Goal: Download file/media

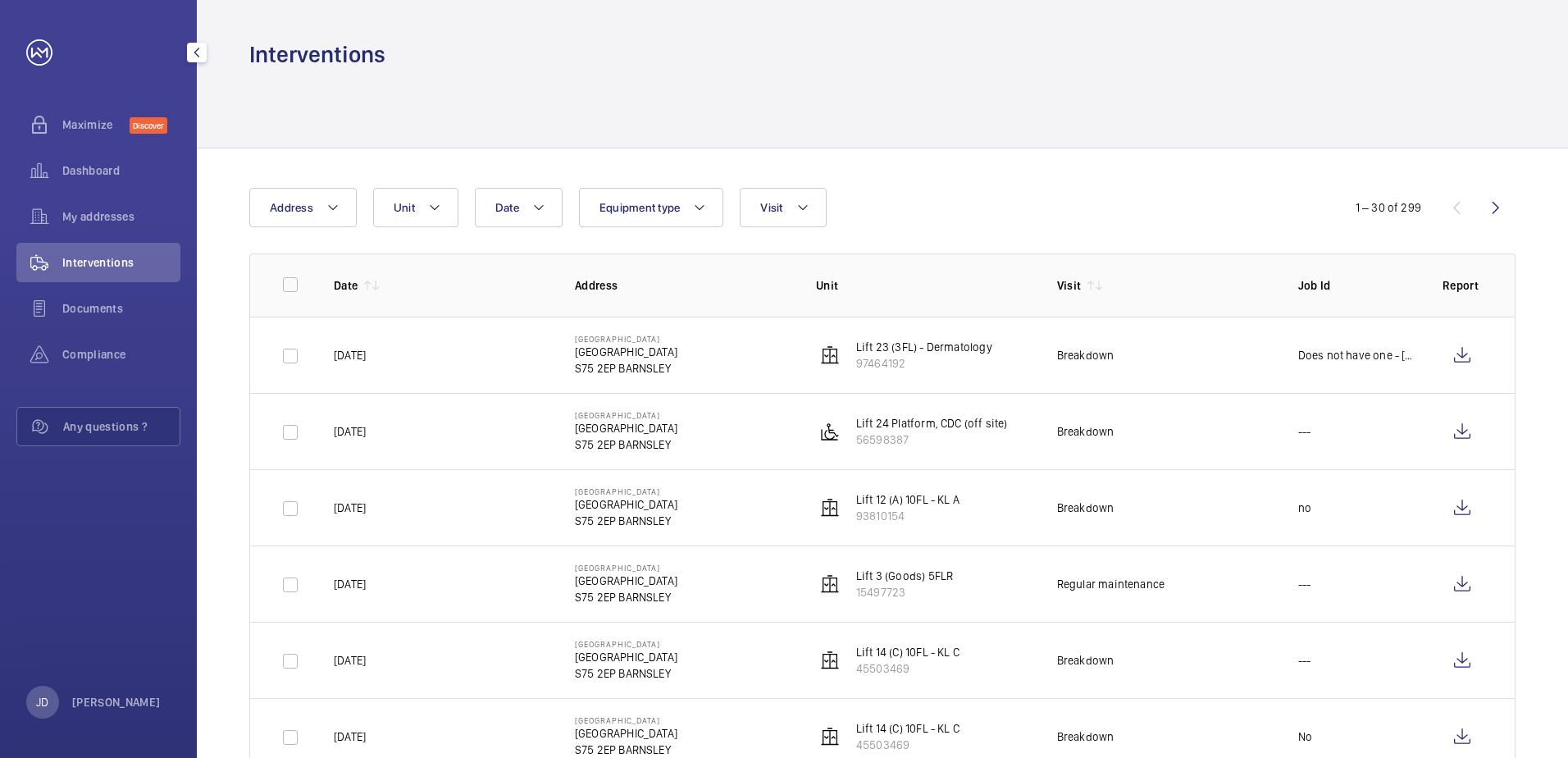
click at [59, 262] on wm-front-icon-button at bounding box center [39, 262] width 46 height 39
click at [683, 209] on button "Equipment type" at bounding box center [652, 208] width 145 height 39
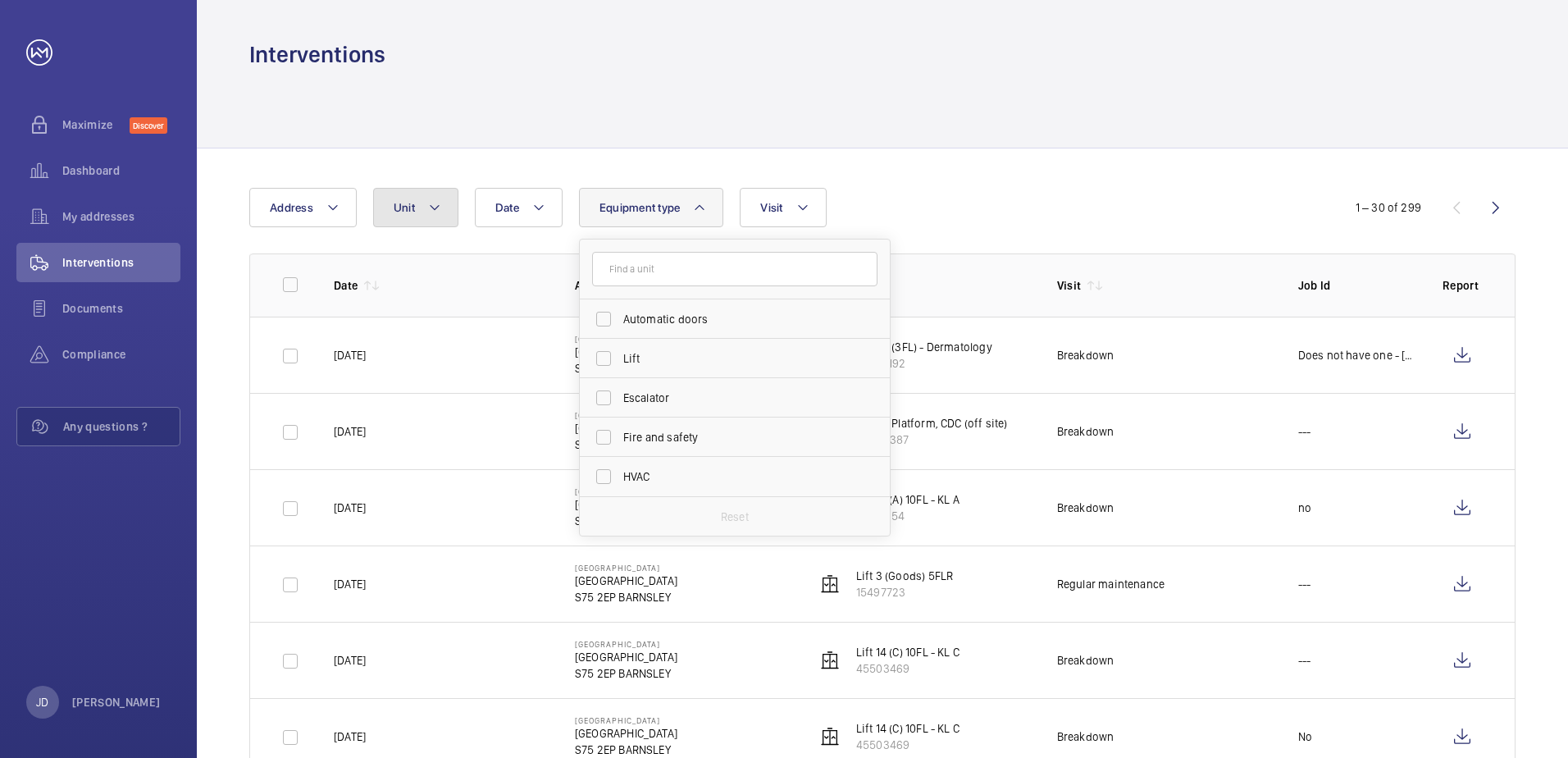
click at [432, 203] on mat-icon at bounding box center [434, 207] width 13 height 20
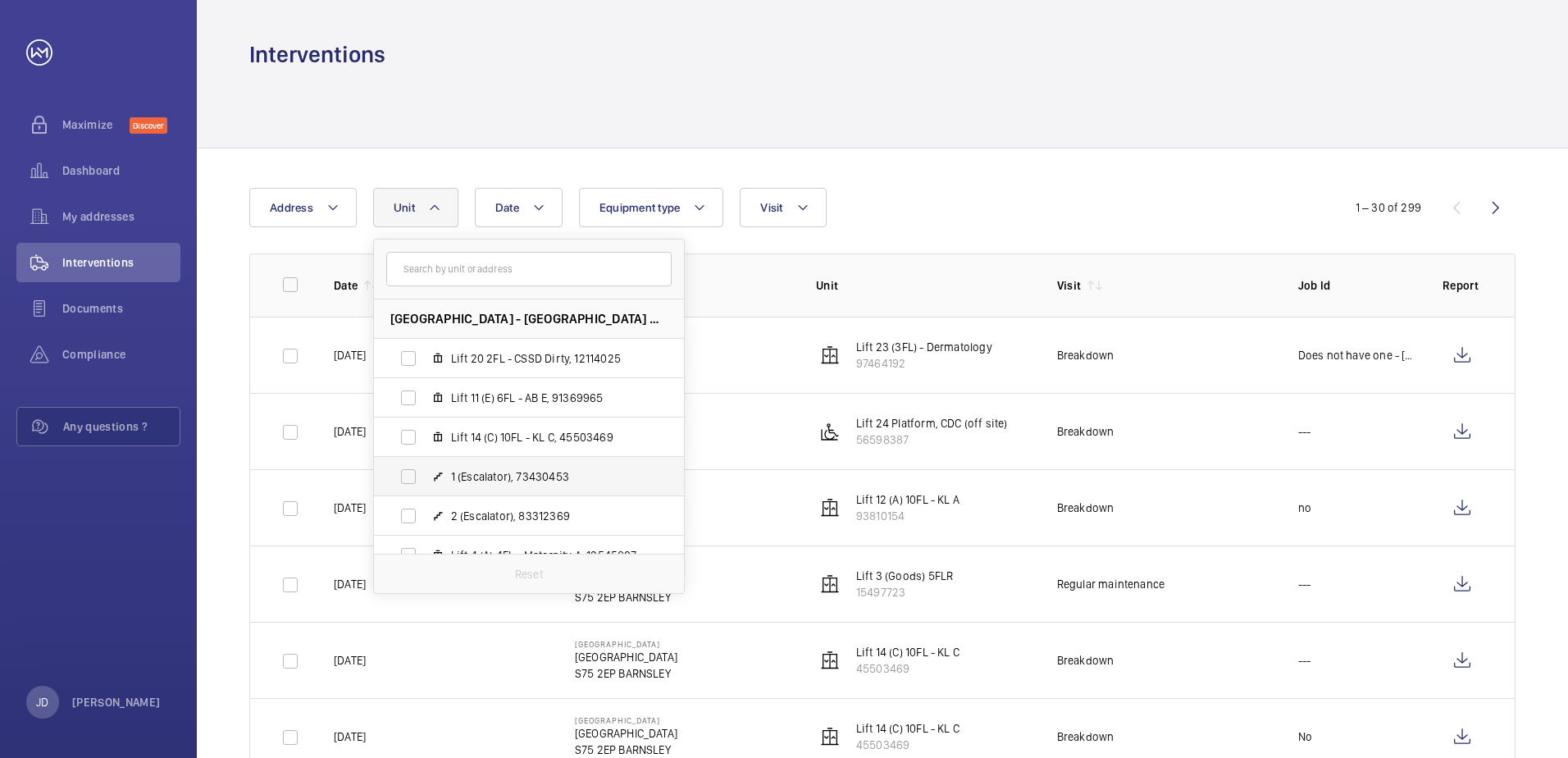
click at [411, 473] on label "1 (Escalator), 73430453" at bounding box center [515, 476] width 284 height 39
click at [411, 473] on input "1 (Escalator), 73430453" at bounding box center [408, 476] width 33 height 33
checkbox input "true"
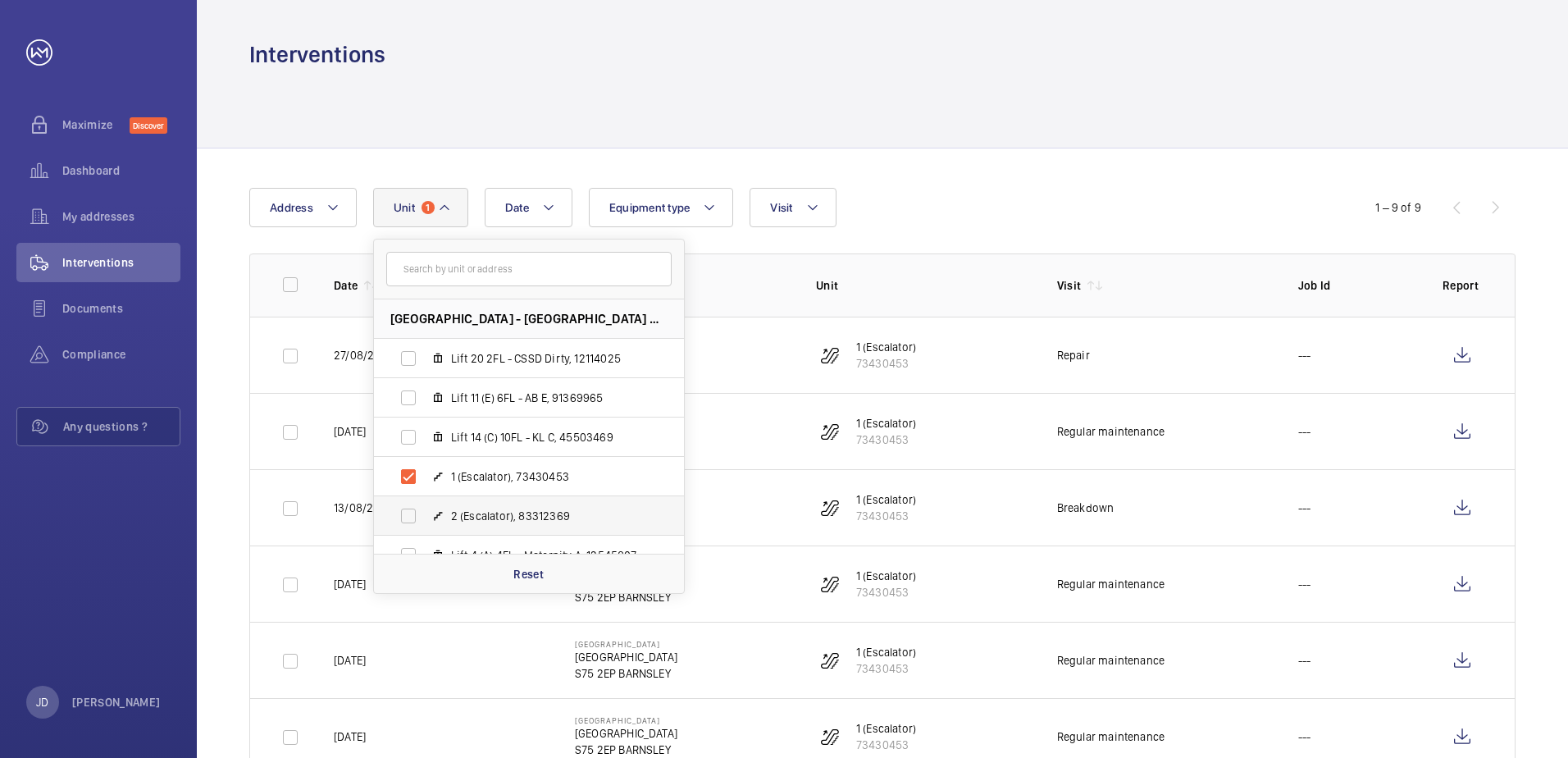
click at [404, 513] on label "2 (Escalator), 83312369" at bounding box center [515, 516] width 284 height 39
click at [404, 513] on input "2 (Escalator), 83312369" at bounding box center [408, 516] width 33 height 33
checkbox input "true"
click at [956, 202] on div "Date Address Unit 2 Barnsley Hospital - Barnsley Hospital, S75 2EP BARNSLEY Lif…" at bounding box center [784, 208] width 1070 height 39
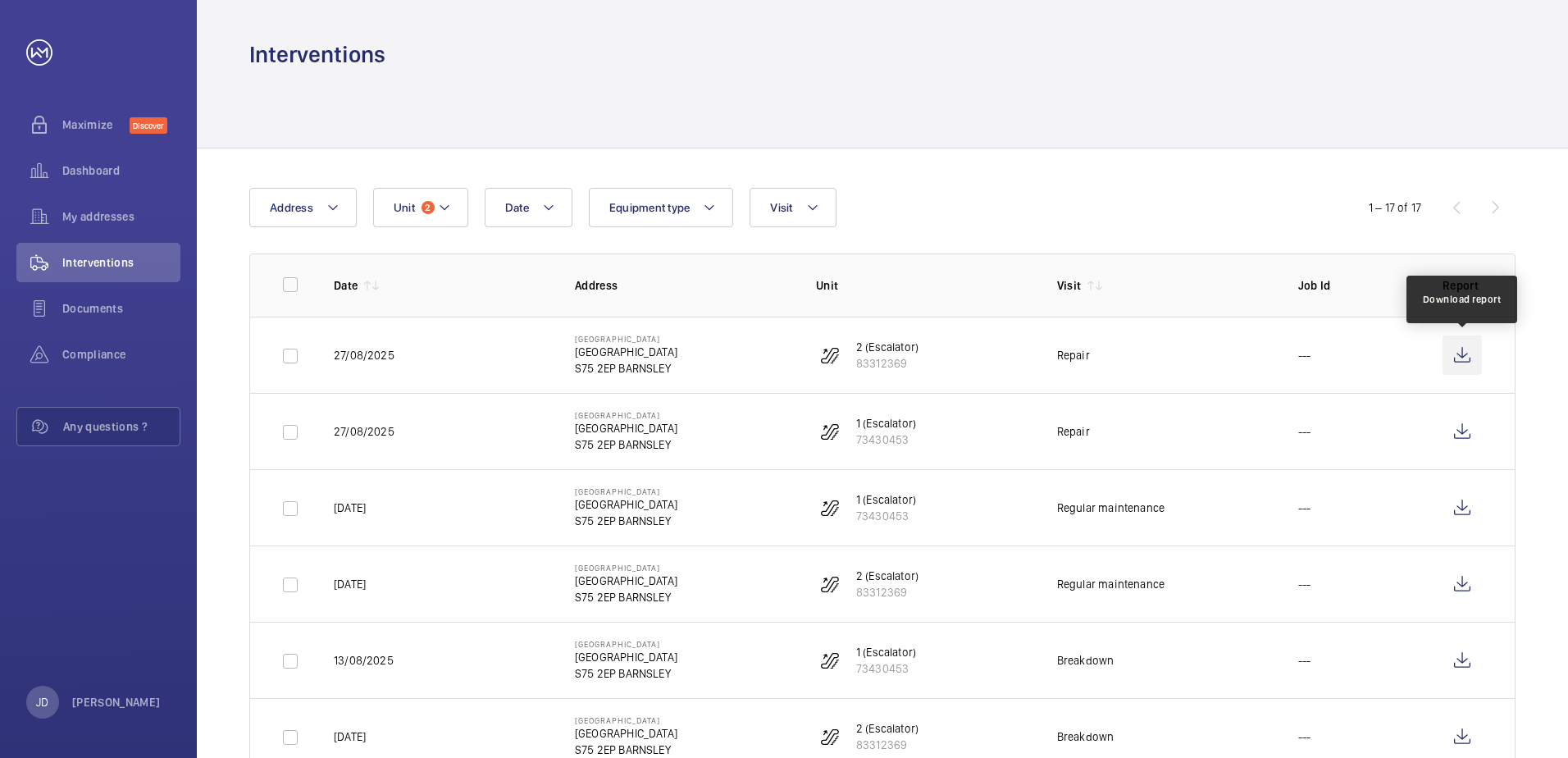
click at [1466, 359] on wm-front-icon-button at bounding box center [1462, 355] width 39 height 39
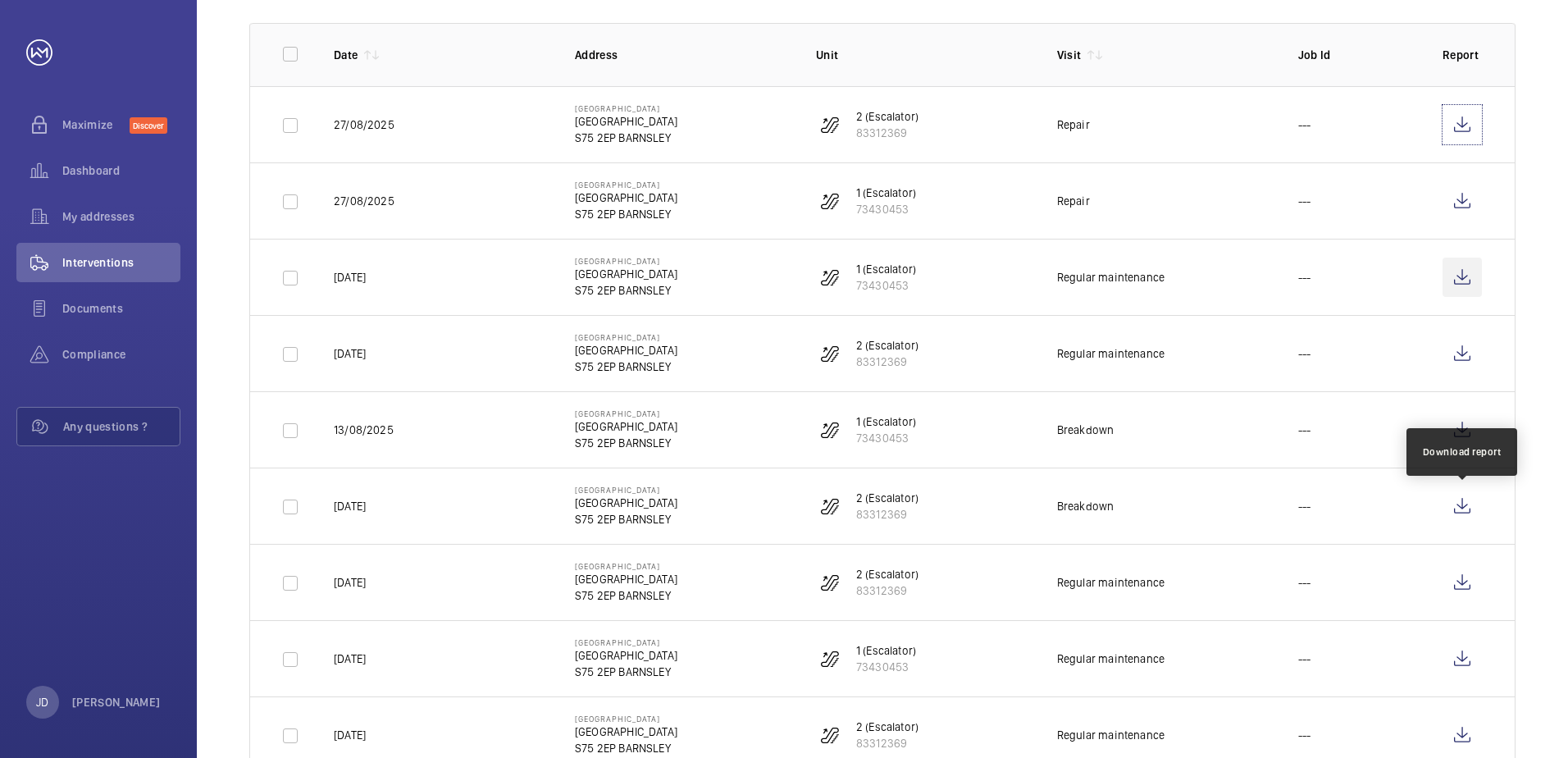
scroll to position [246, 0]
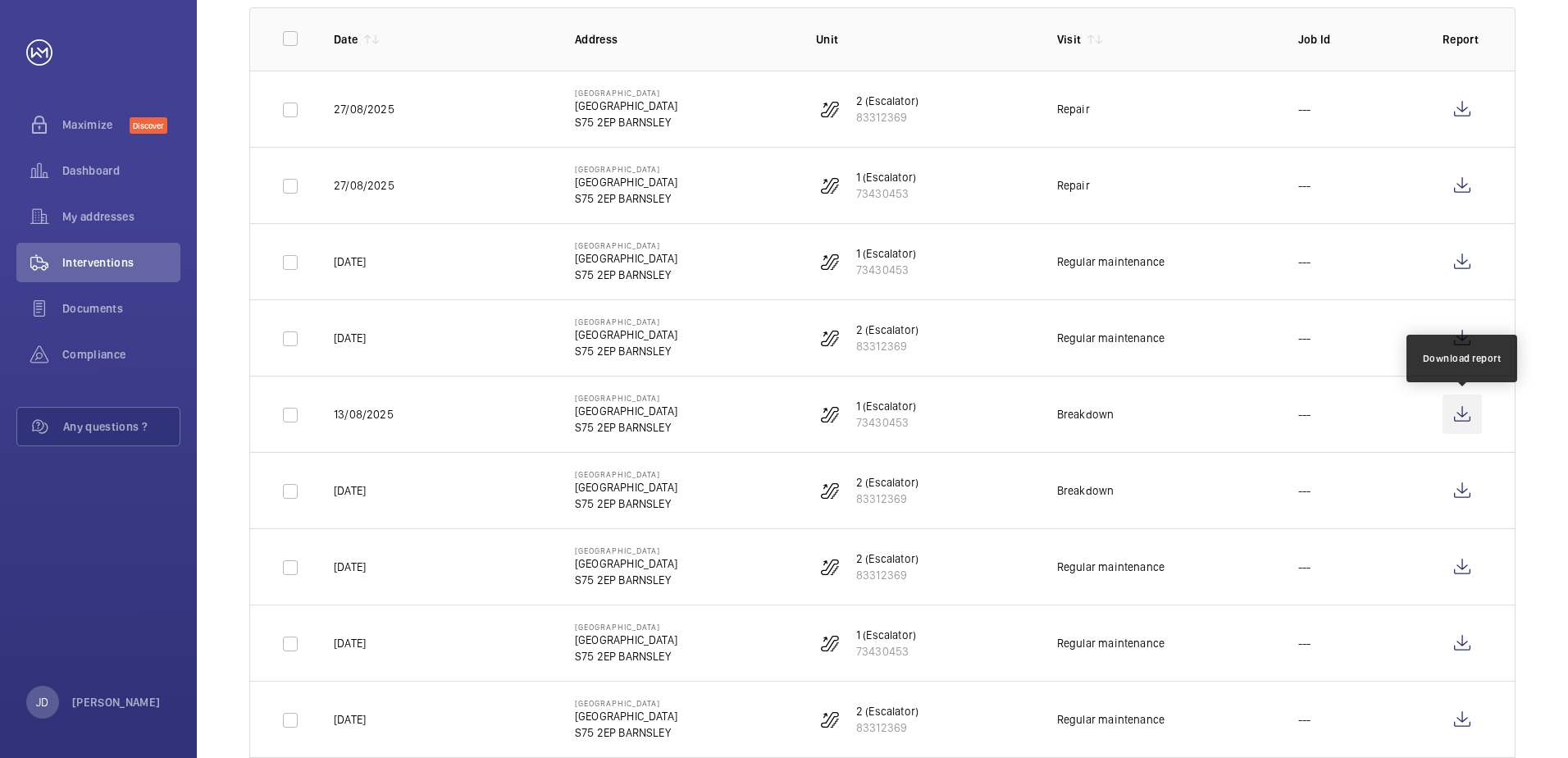
click at [1462, 416] on wm-front-icon-button at bounding box center [1462, 414] width 39 height 39
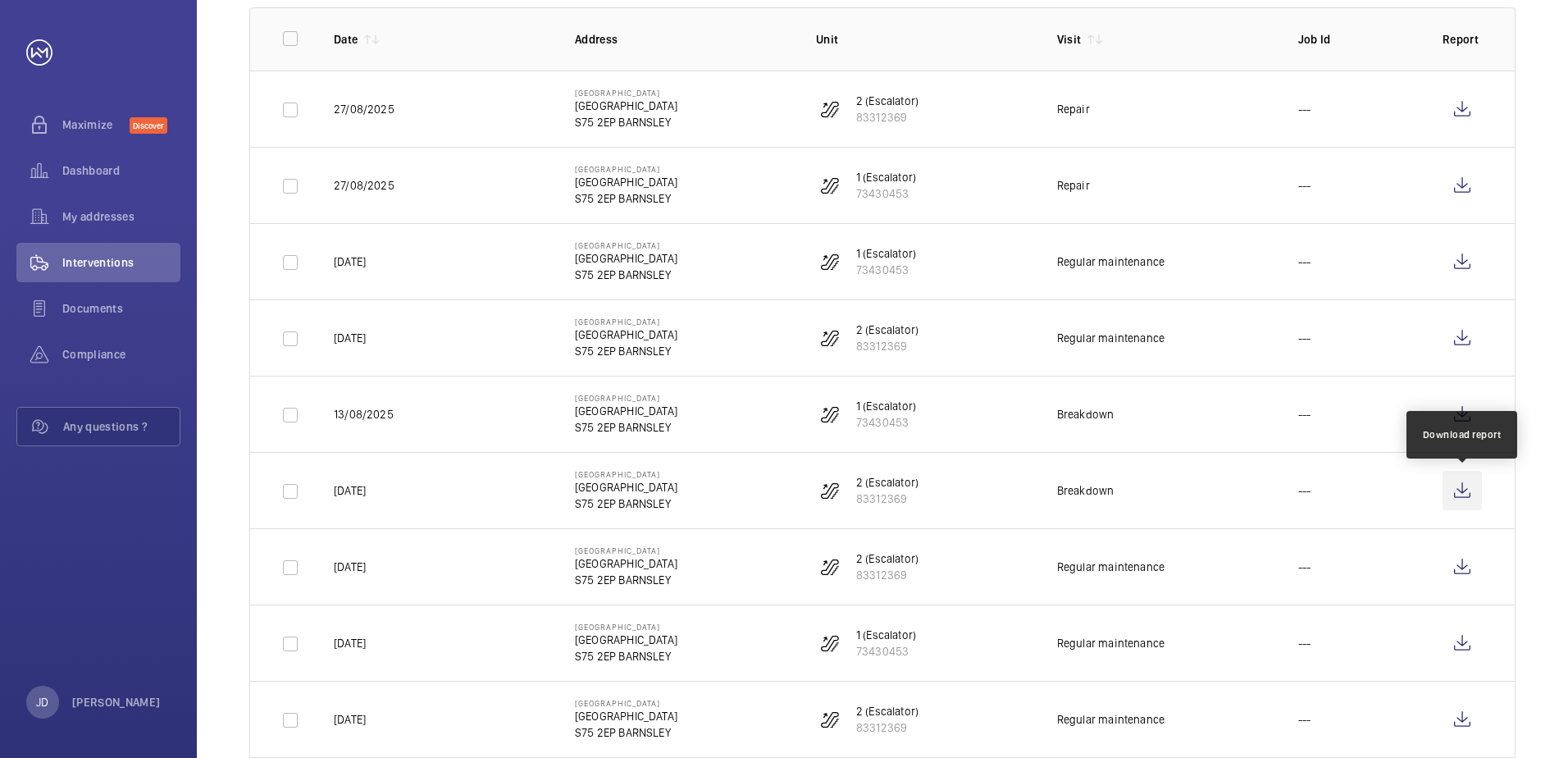
click at [1466, 492] on wm-front-icon-button at bounding box center [1462, 491] width 39 height 39
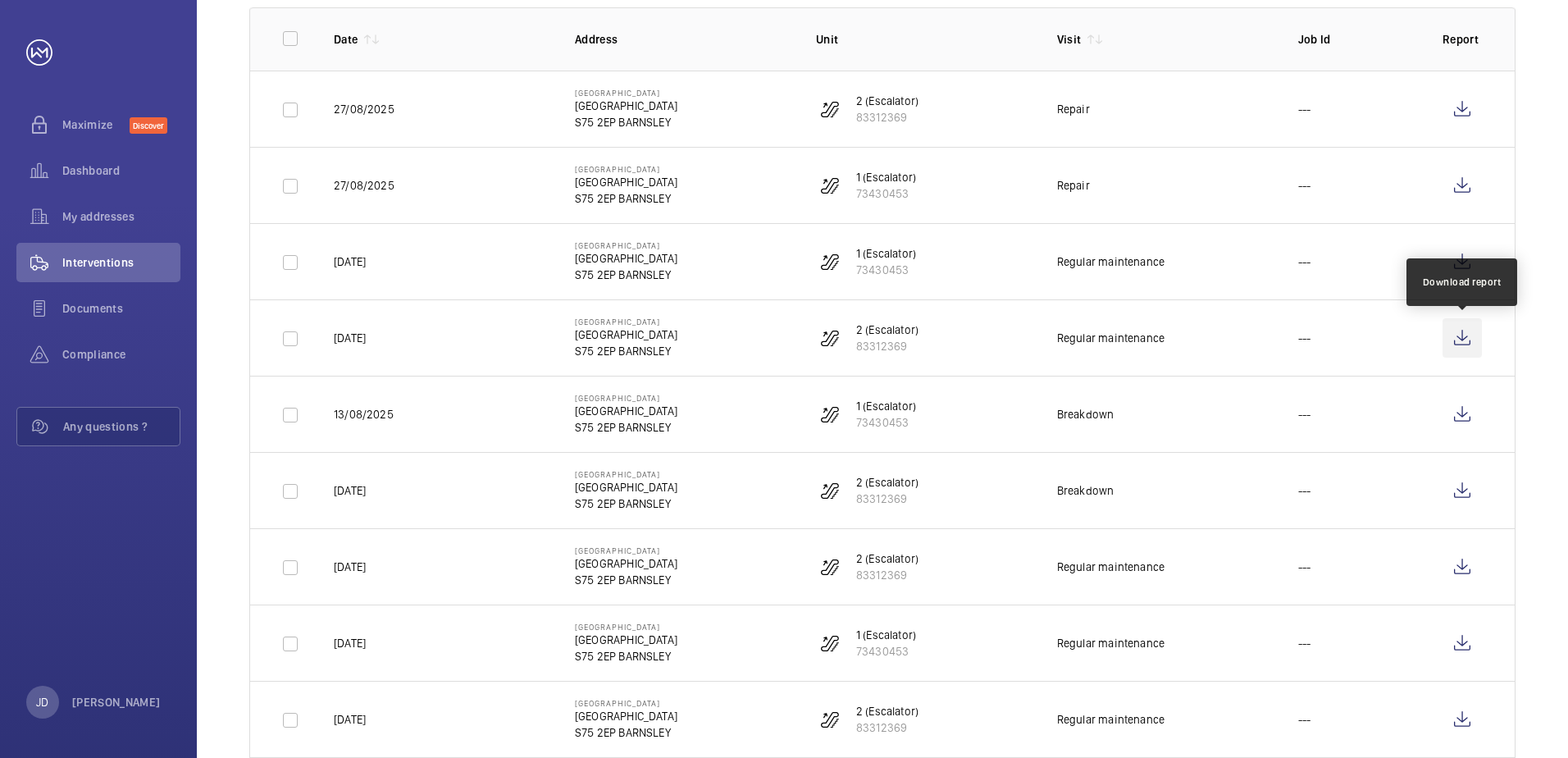
click at [1462, 338] on wm-front-icon-button at bounding box center [1462, 338] width 39 height 39
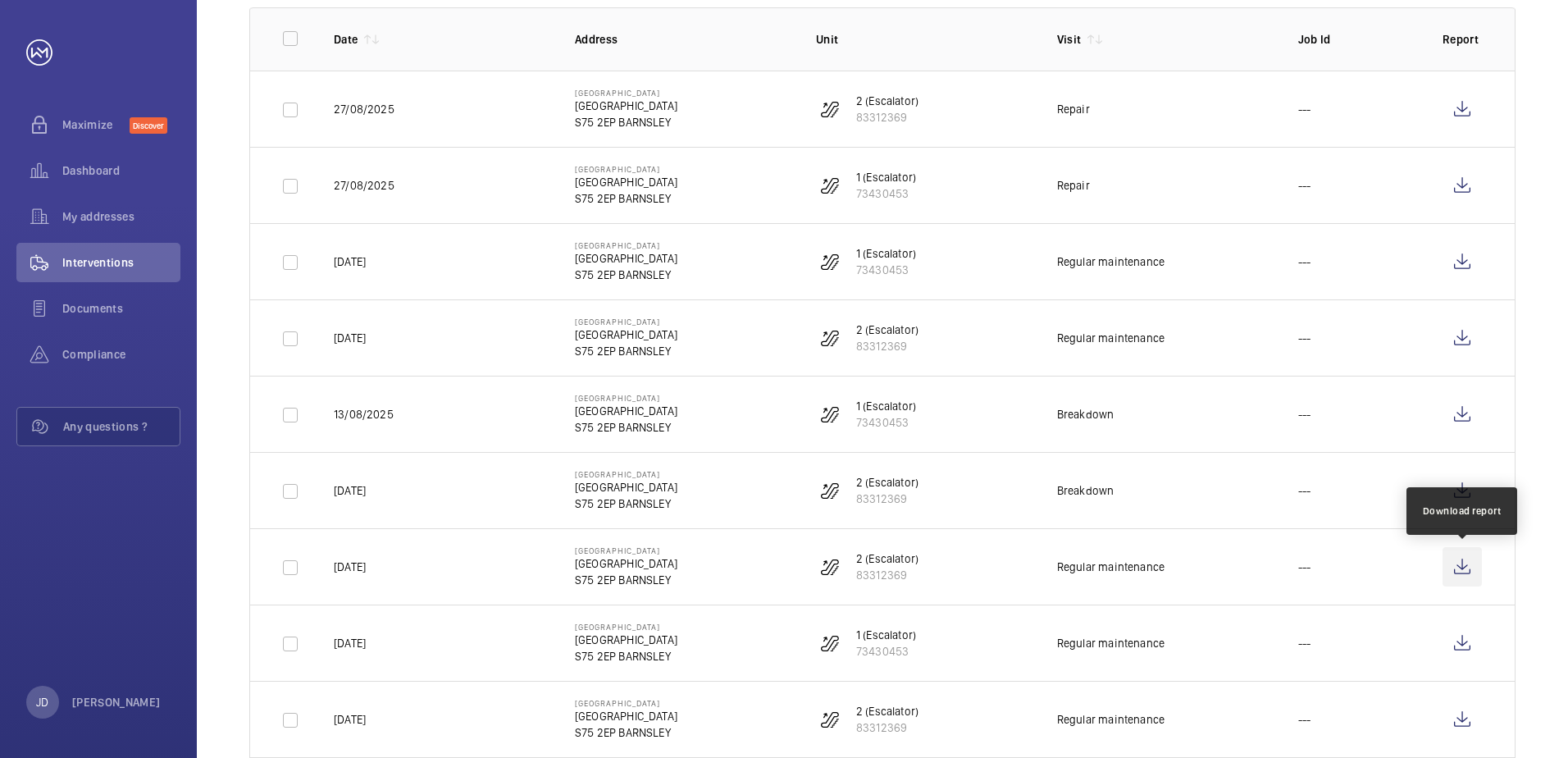
click at [1457, 564] on wm-front-icon-button at bounding box center [1462, 566] width 39 height 39
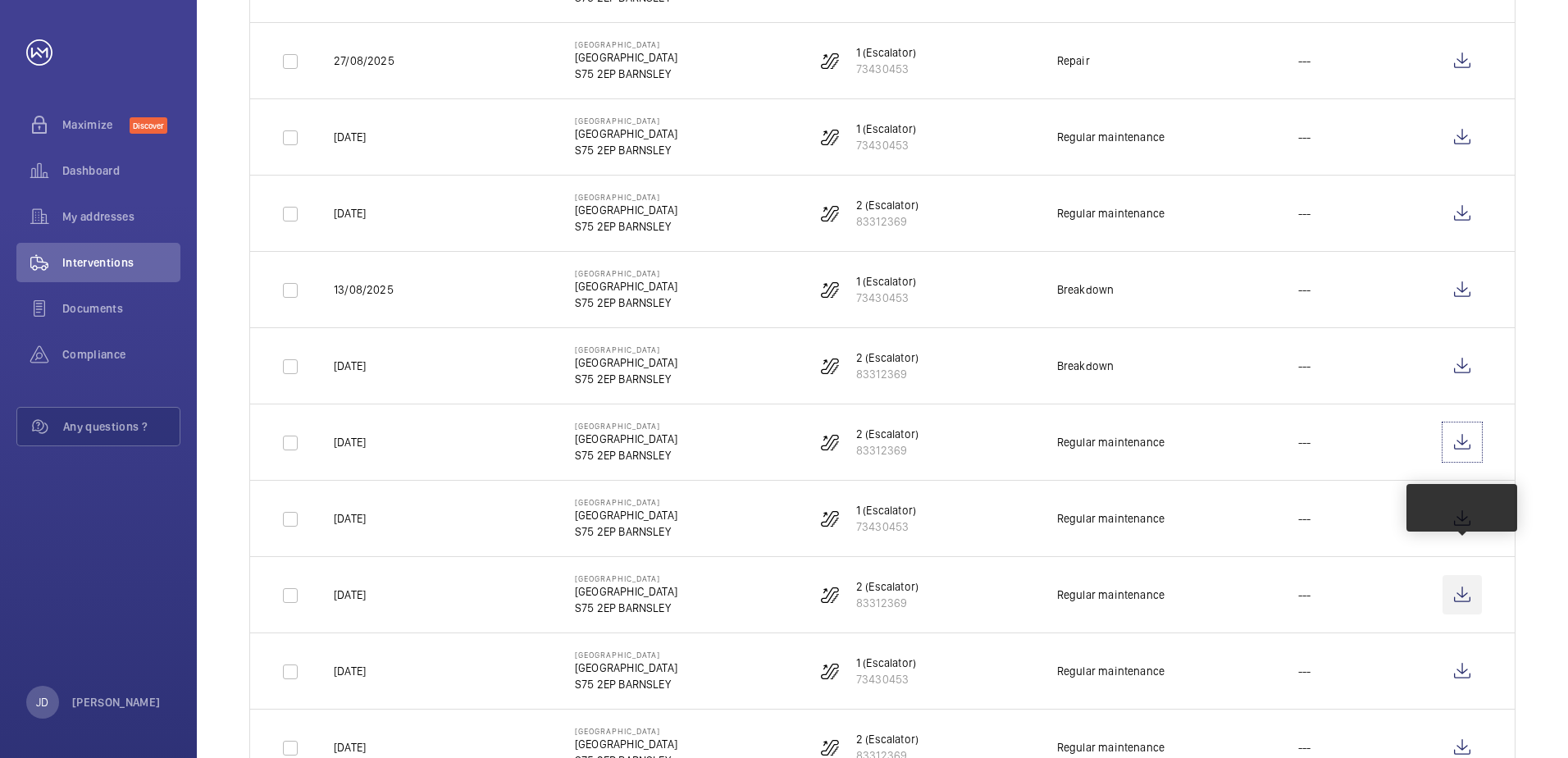
scroll to position [411, 0]
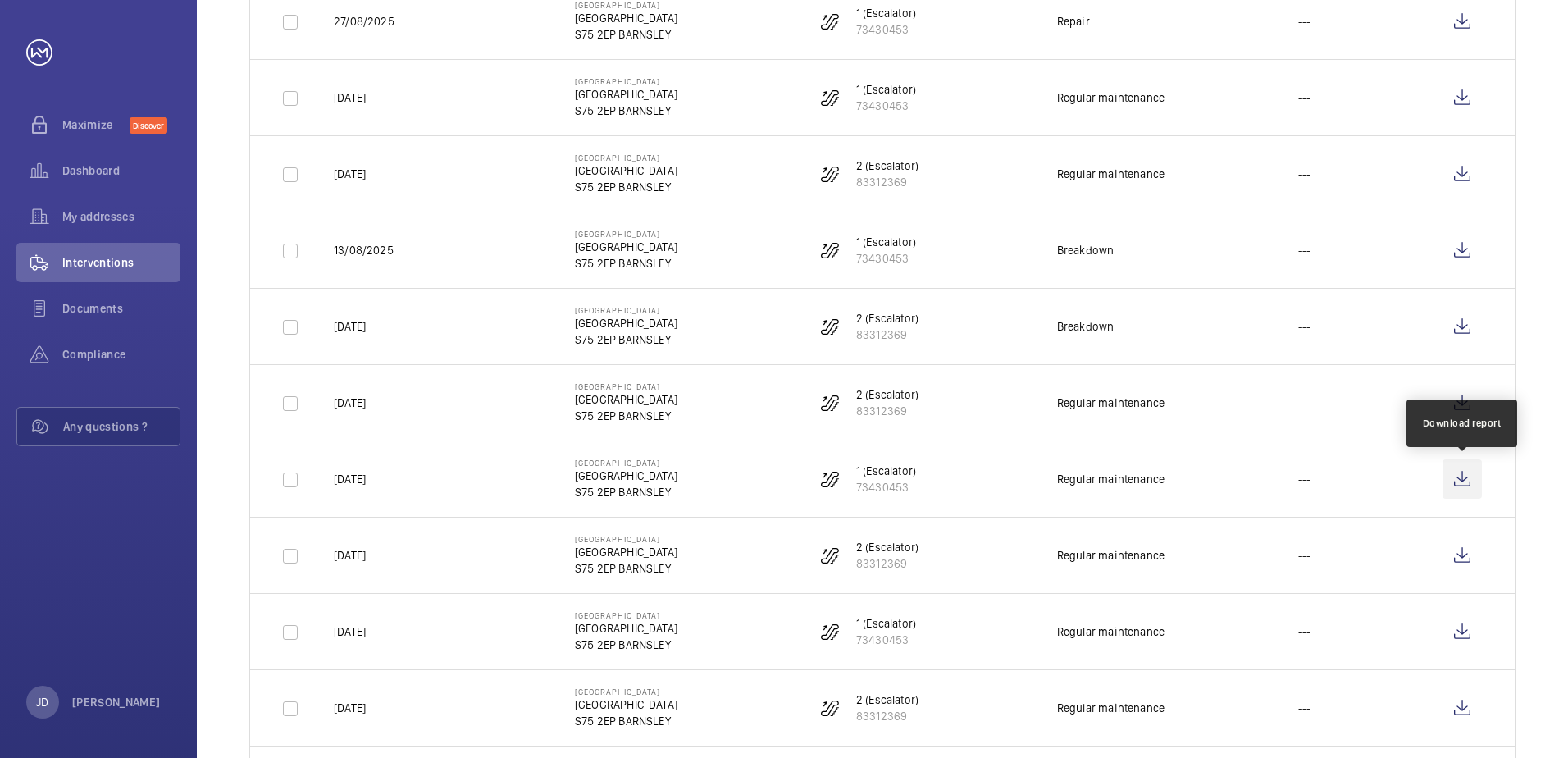
click at [1464, 479] on wm-front-icon-button at bounding box center [1462, 479] width 39 height 39
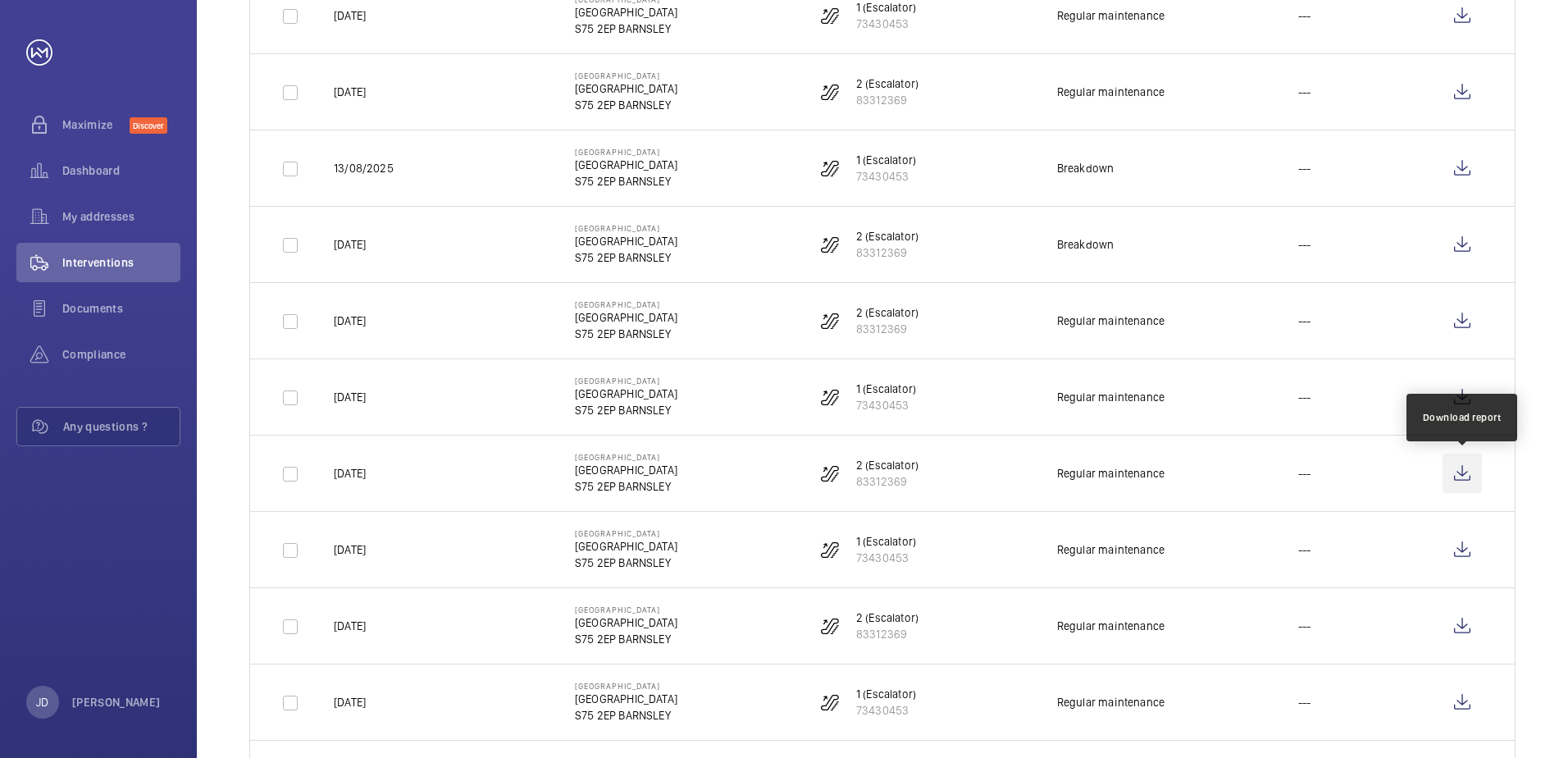
click at [1457, 471] on wm-front-icon-button at bounding box center [1462, 474] width 39 height 39
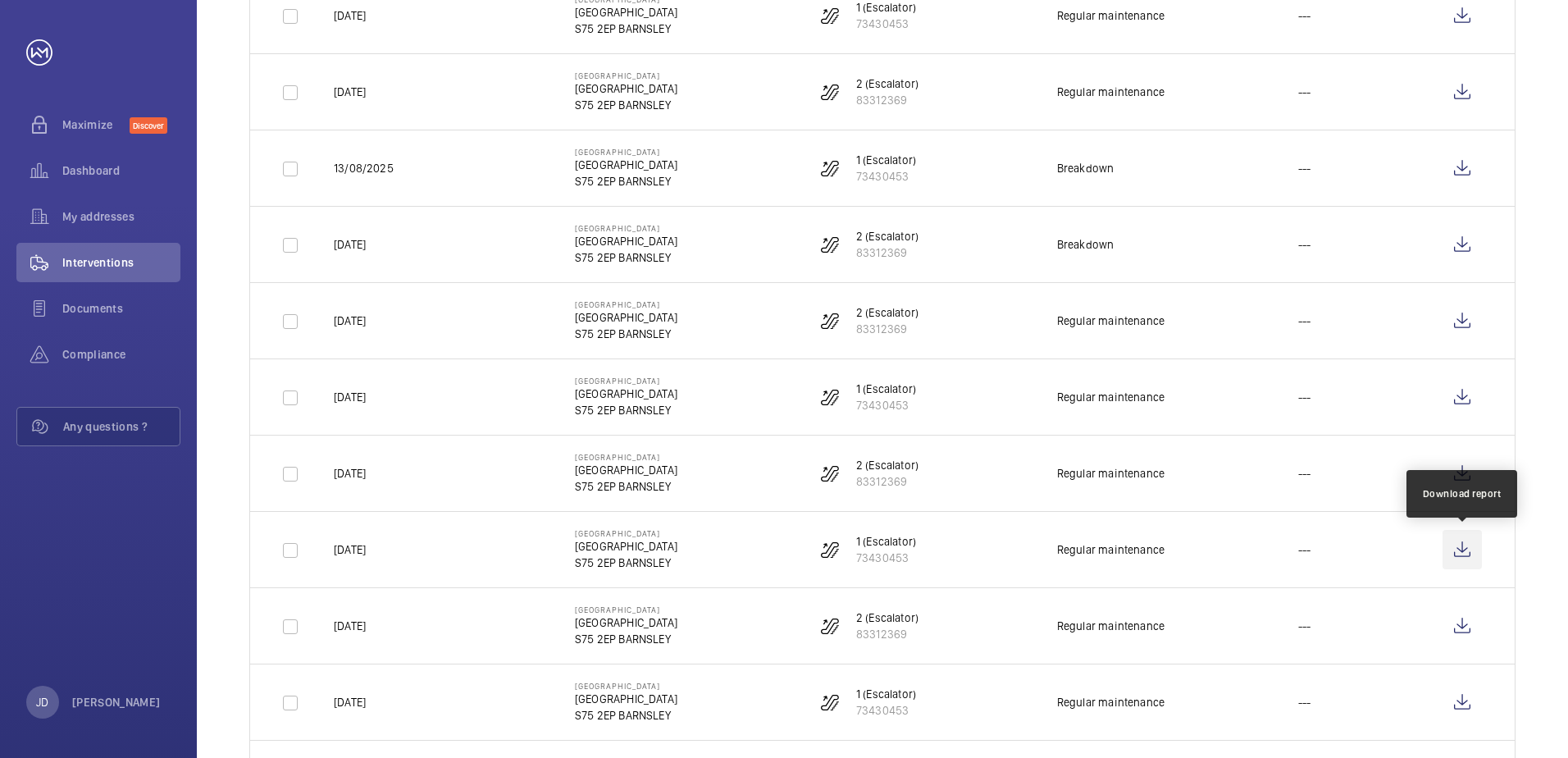
click at [1460, 551] on wm-front-icon-button at bounding box center [1462, 549] width 39 height 39
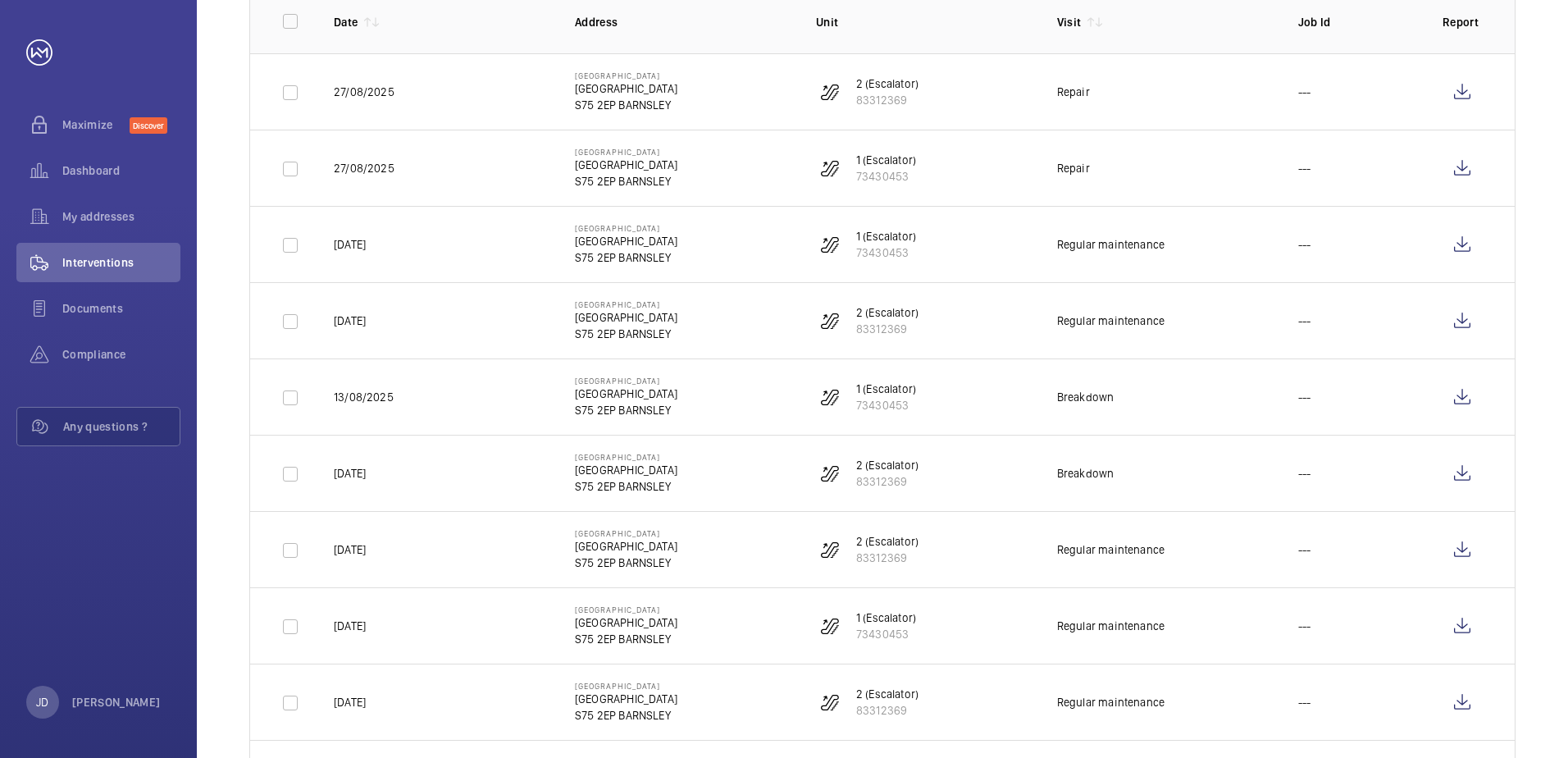
scroll to position [0, 0]
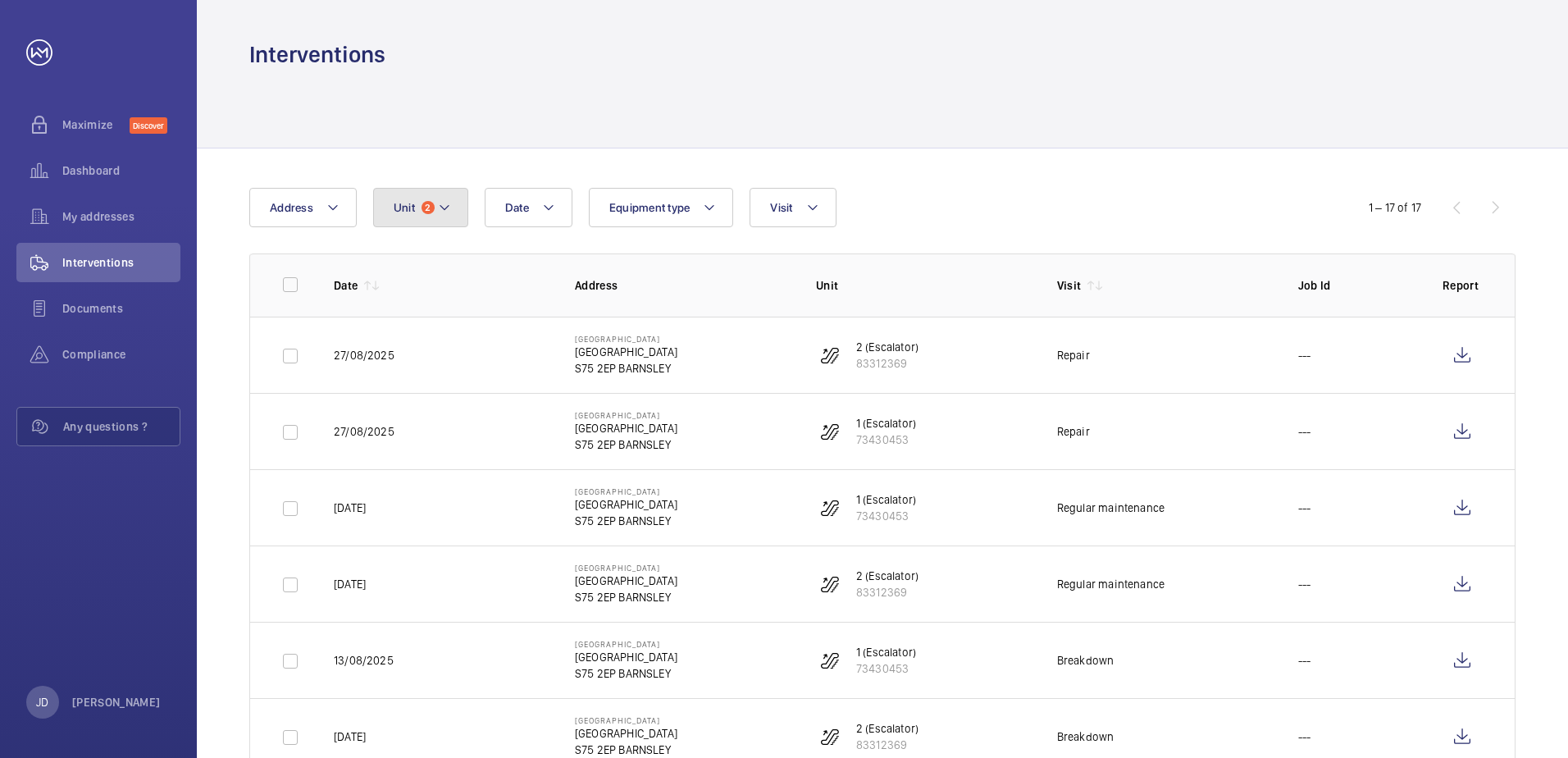
click at [452, 212] on button "Unit 2" at bounding box center [421, 208] width 95 height 39
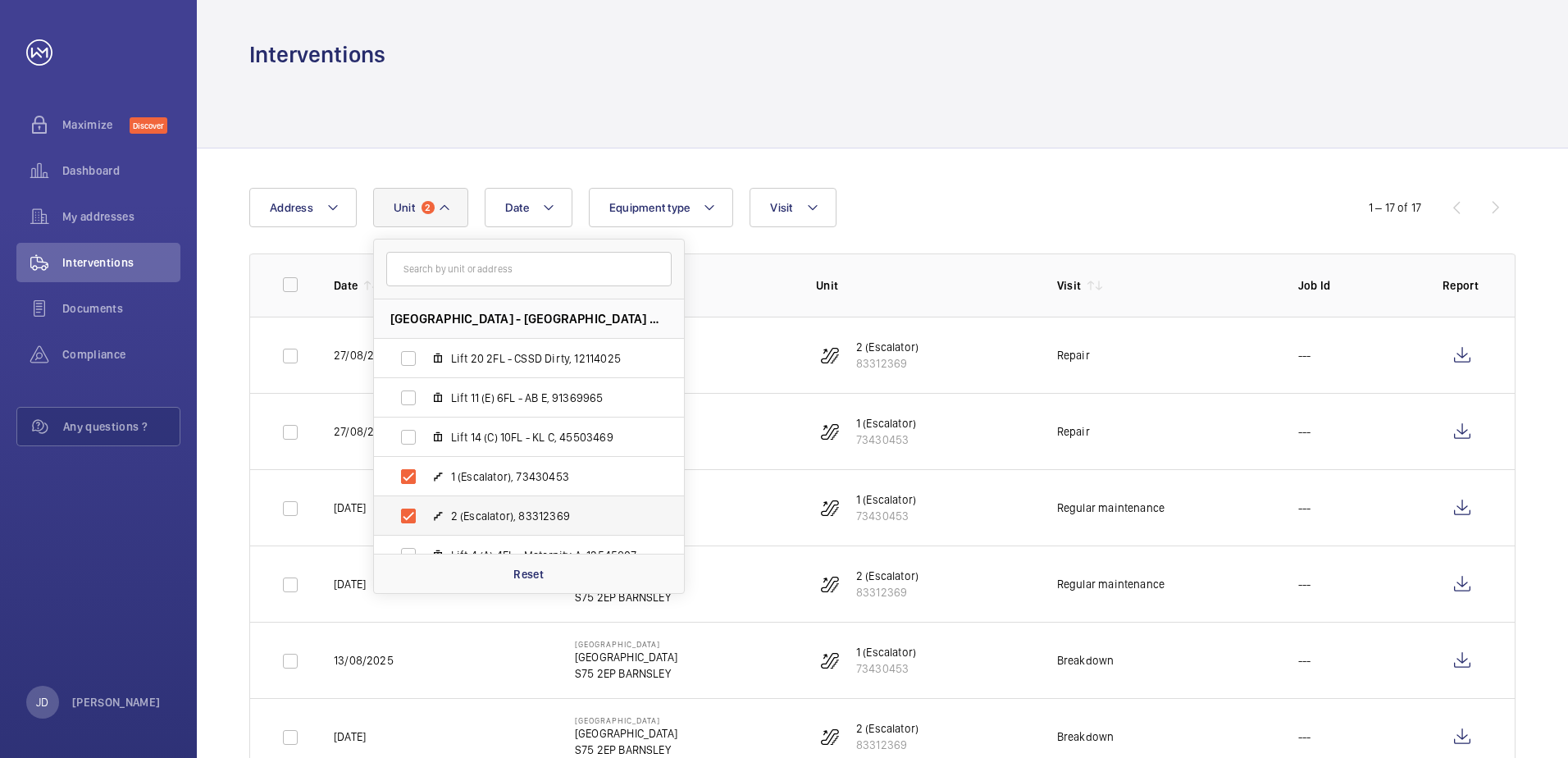
click at [409, 480] on label "1 (Escalator), 73430453" at bounding box center [515, 476] width 284 height 39
click at [409, 480] on input "1 (Escalator), 73430453" at bounding box center [408, 476] width 33 height 33
checkbox input "false"
click at [401, 513] on label "2 (Escalator), 83312369" at bounding box center [515, 516] width 284 height 39
click at [401, 513] on input "2 (Escalator), 83312369" at bounding box center [408, 516] width 33 height 33
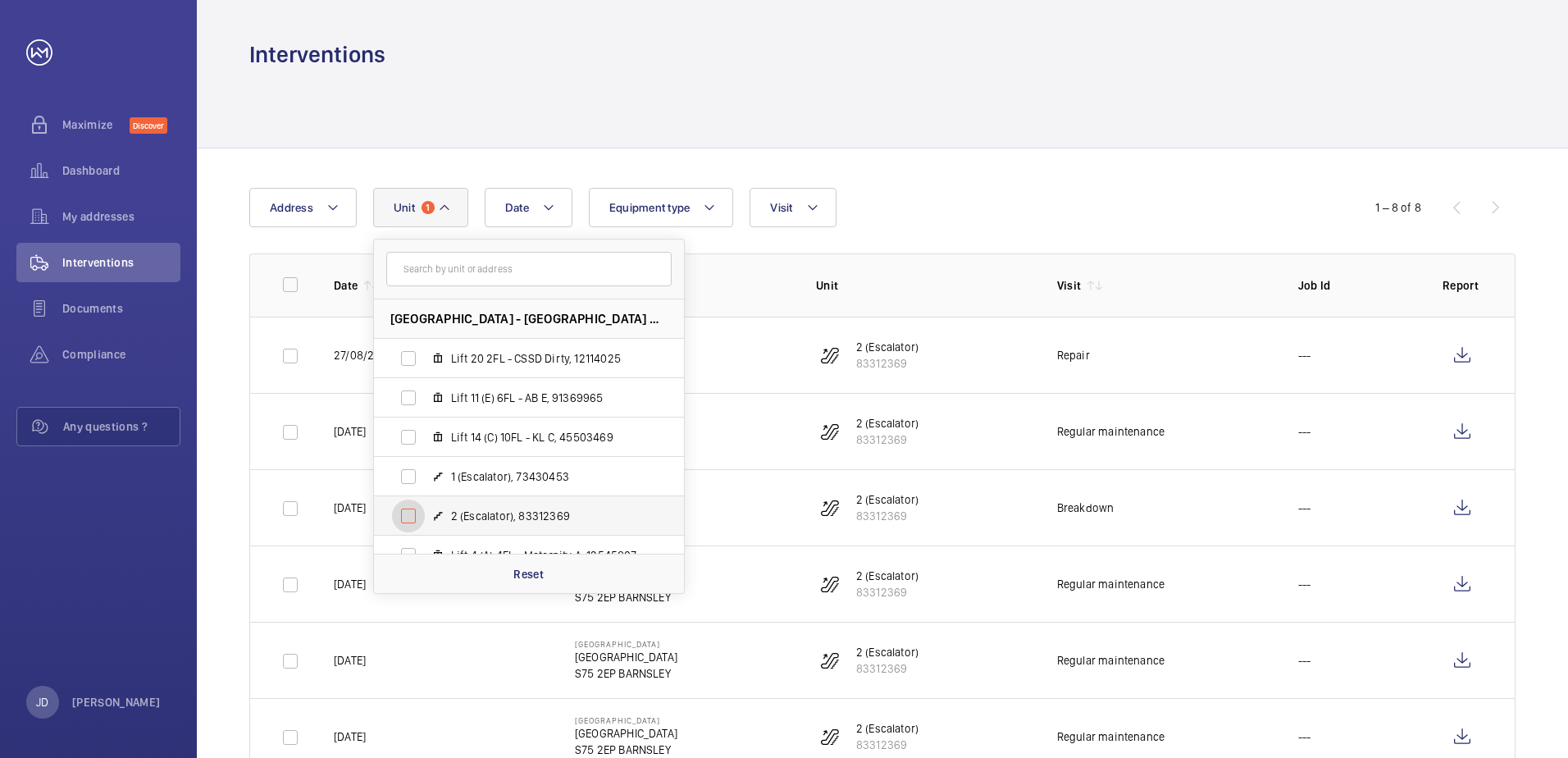
checkbox input "false"
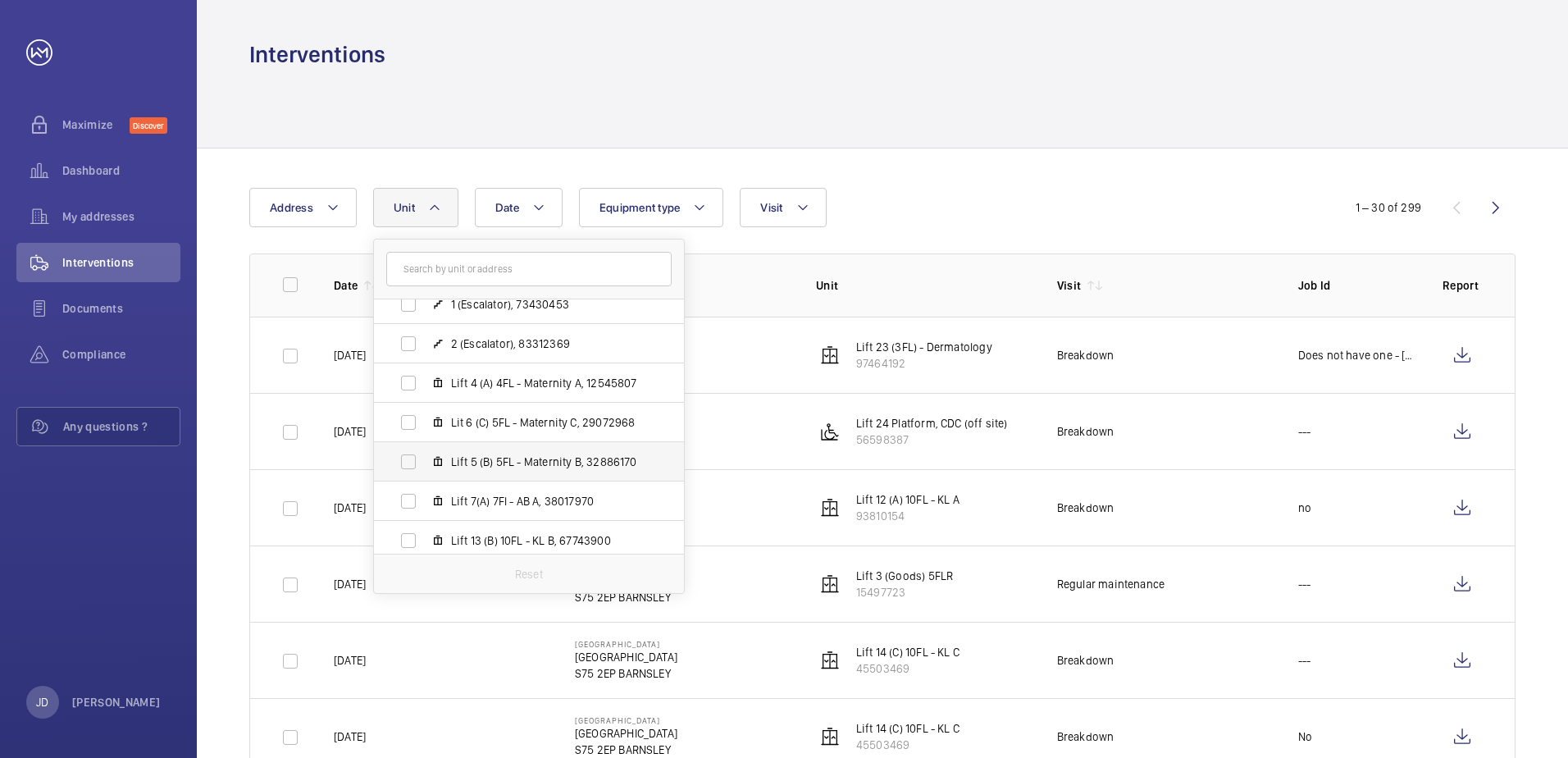
scroll to position [179, 0]
click at [405, 416] on label "Lit 6 (C) 5FL - Maternity C, 29072968" at bounding box center [515, 416] width 284 height 39
click at [405, 416] on input "Lit 6 (C) 5FL - Maternity C, 29072968" at bounding box center [408, 416] width 33 height 33
checkbox input "true"
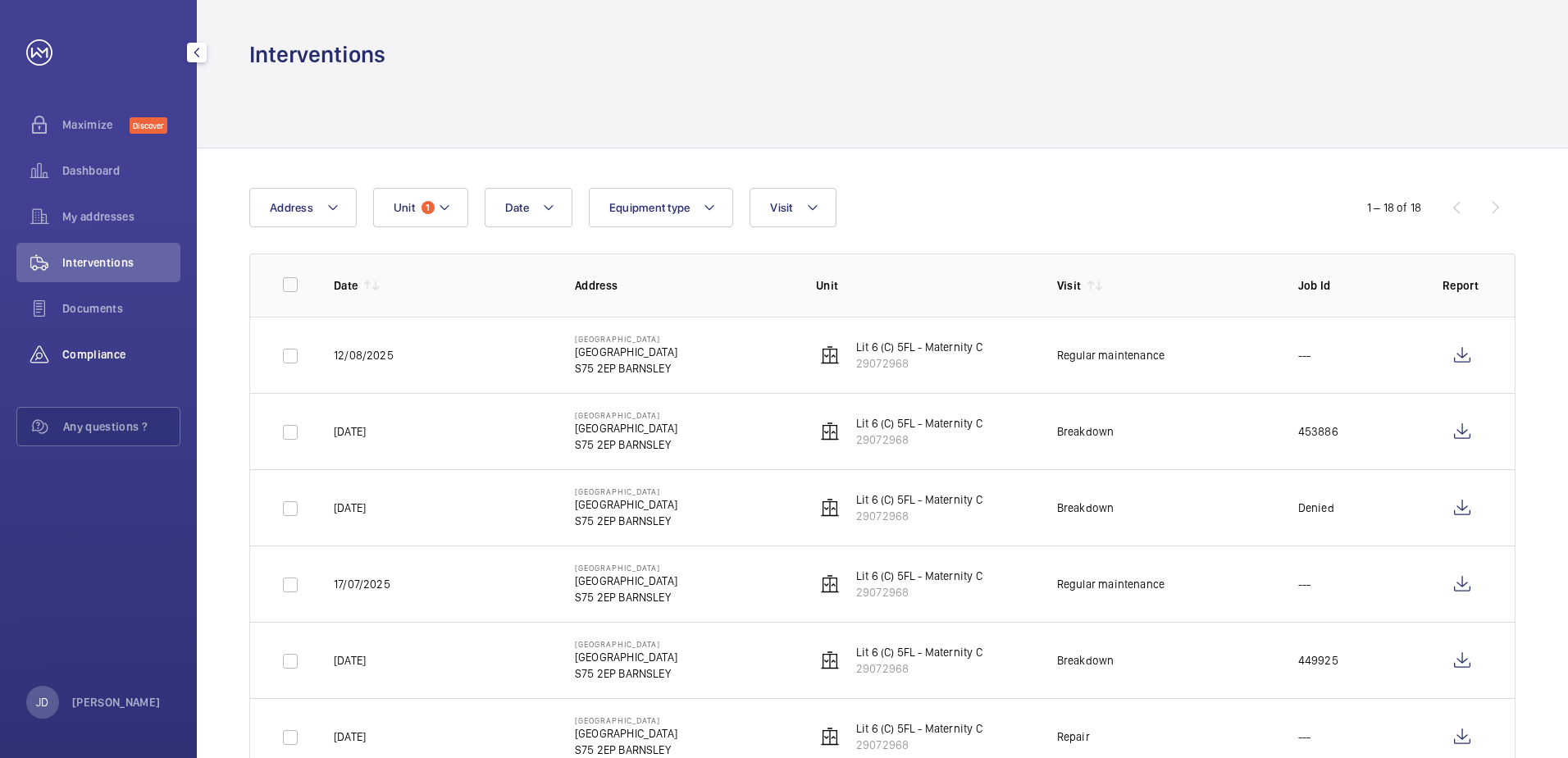
click at [88, 352] on span "Compliance" at bounding box center [121, 353] width 118 height 16
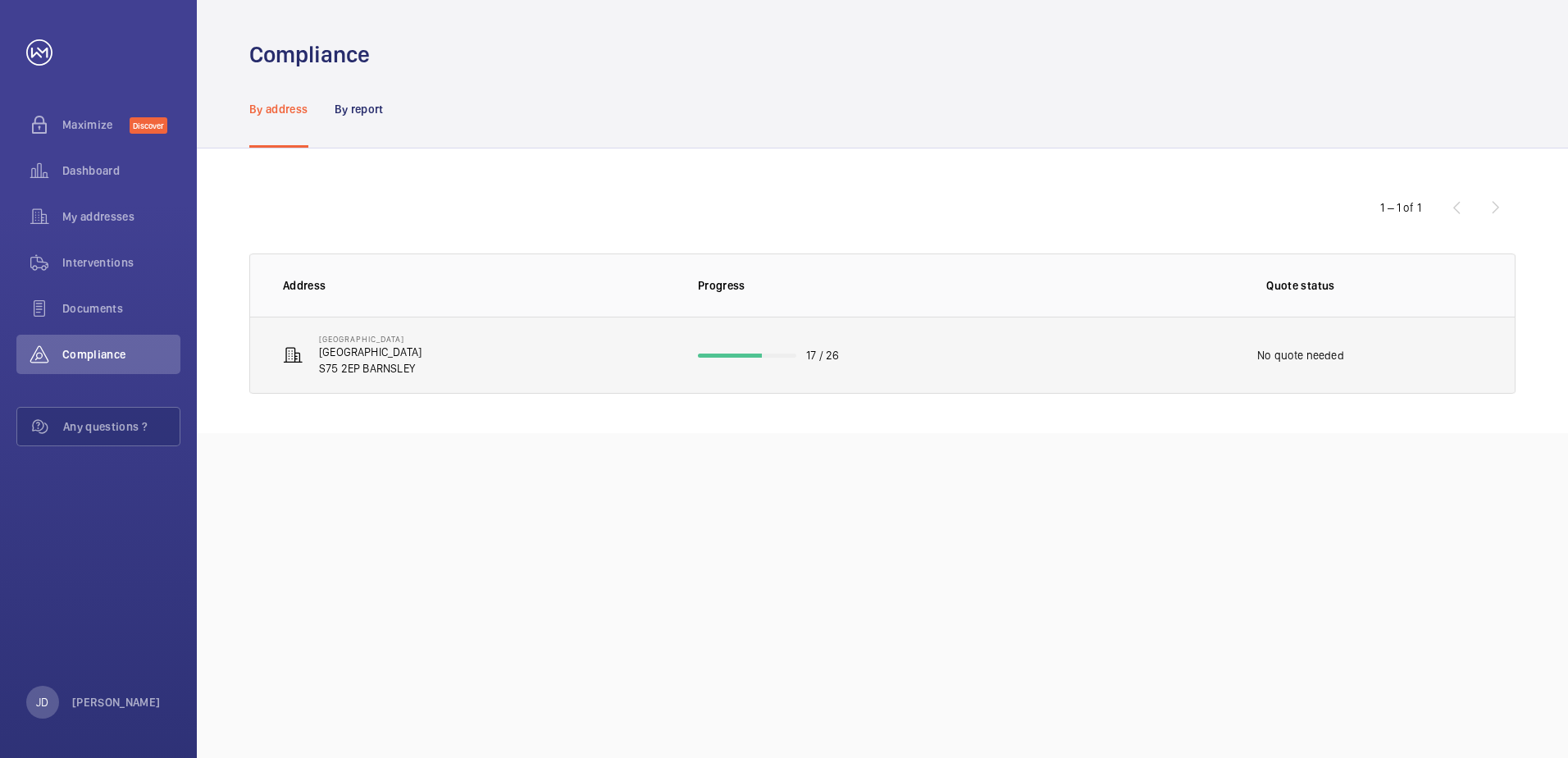
click at [838, 366] on td "17 / 26" at bounding box center [882, 355] width 422 height 78
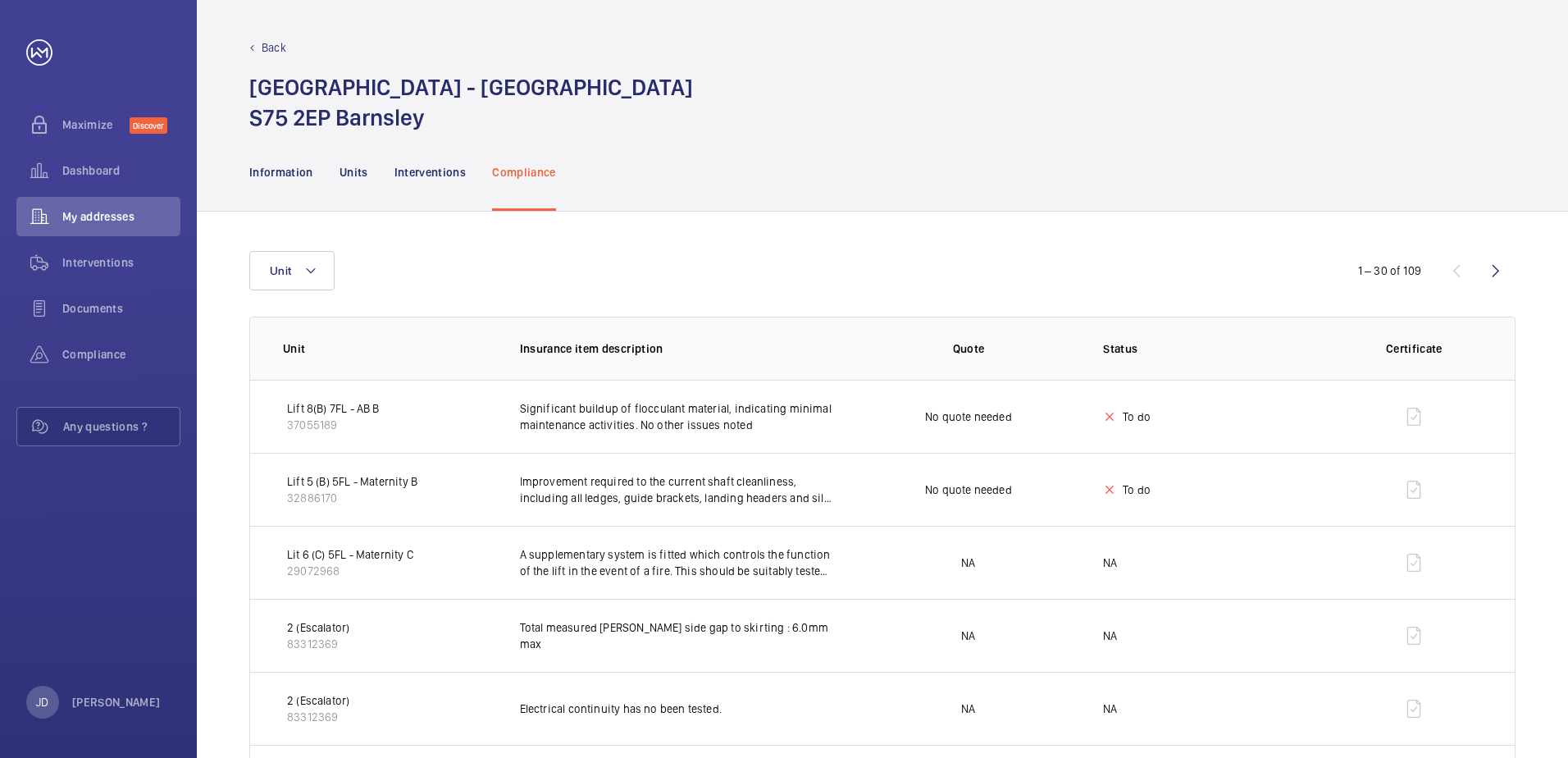
click at [651, 489] on p "Improvement required to the current shaft cleanliness, including all ledges, gu…" at bounding box center [677, 490] width 314 height 33
click at [657, 435] on td "Significant buildup of flocculant material, indicating minimal maintenance acti…" at bounding box center [664, 416] width 341 height 73
click at [652, 500] on p "Improvement required to the current shaft cleanliness, including all ledges, gu…" at bounding box center [677, 490] width 314 height 33
click at [433, 184] on div "Interventions" at bounding box center [430, 171] width 72 height 78
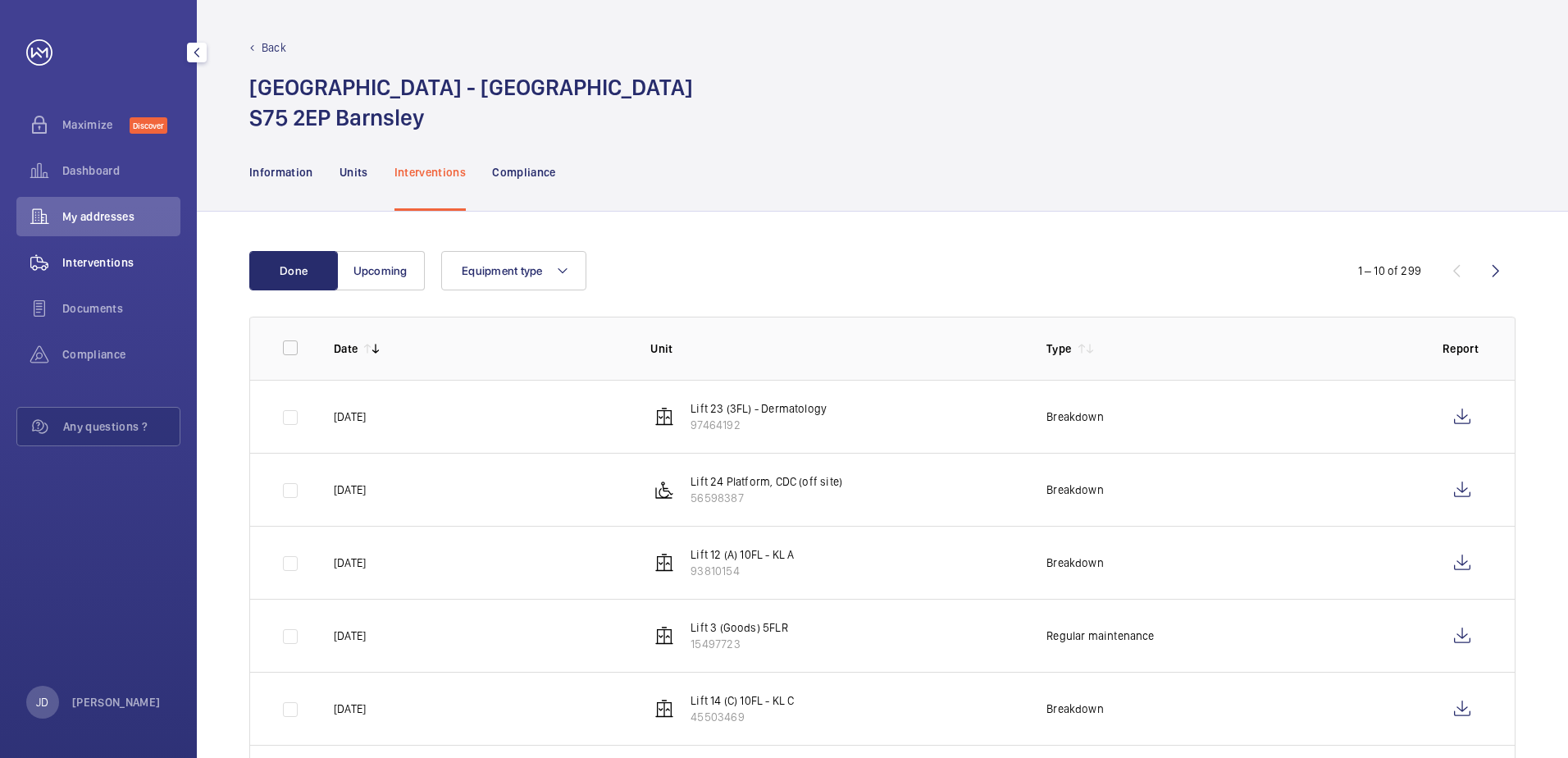
click at [133, 258] on span "Interventions" at bounding box center [121, 262] width 118 height 16
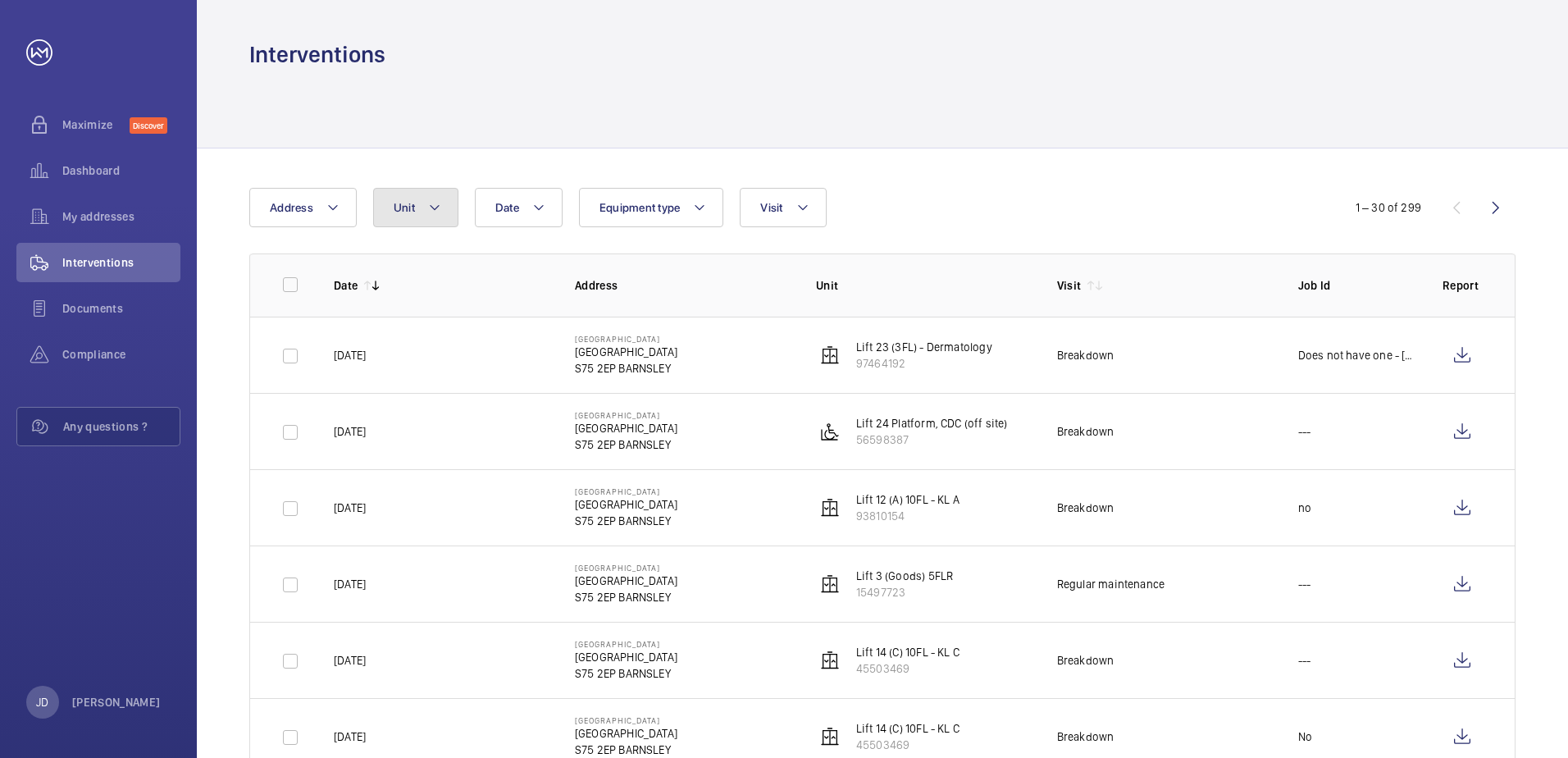
click at [433, 202] on mat-icon at bounding box center [434, 207] width 13 height 20
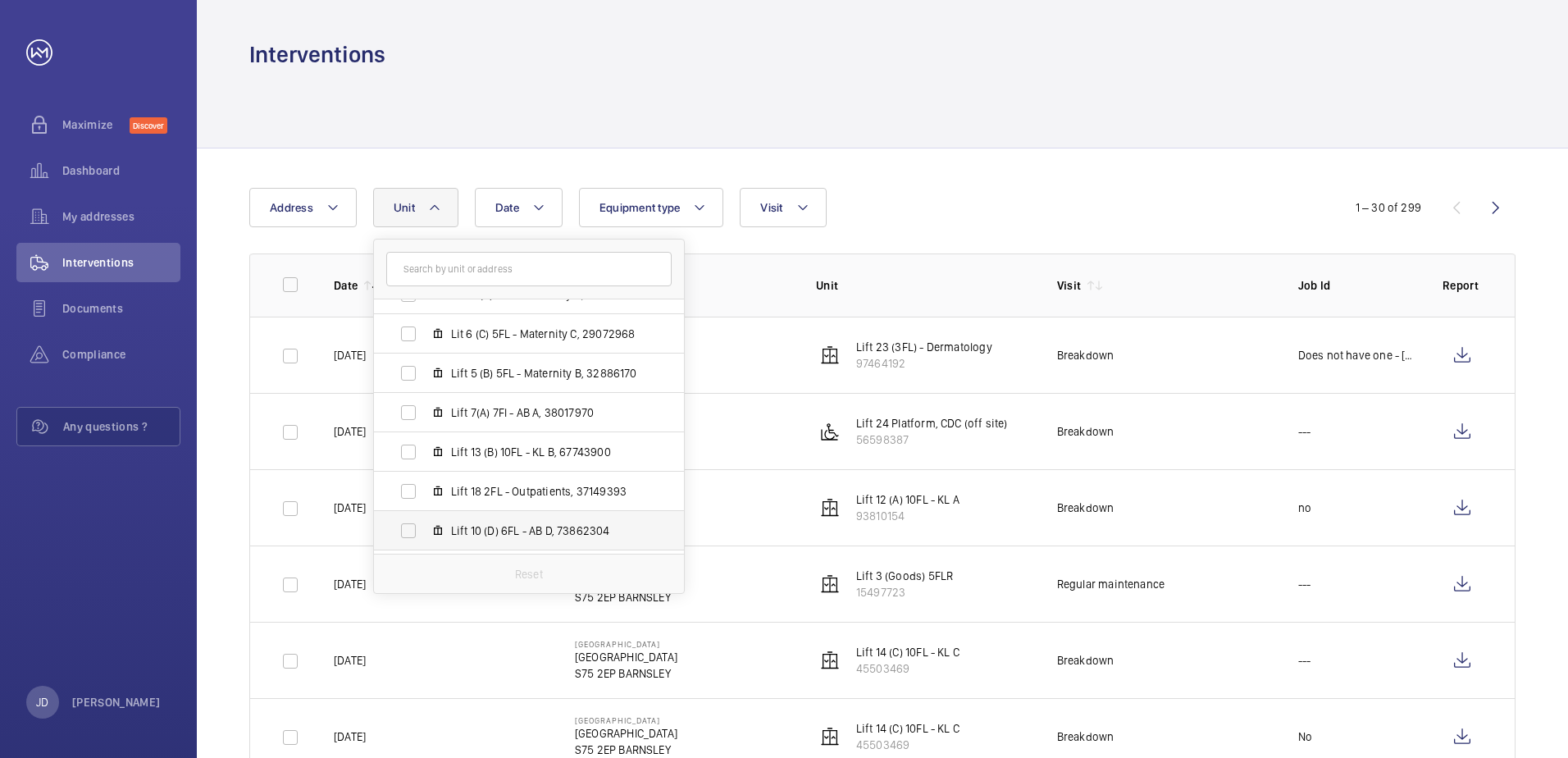
scroll to position [179, 0]
click at [400, 413] on label "Lit 6 (C) 5FL - Maternity C, 29072968" at bounding box center [515, 416] width 284 height 39
click at [400, 413] on input "Lit 6 (C) 5FL - Maternity C, 29072968" at bounding box center [408, 416] width 33 height 33
checkbox input "true"
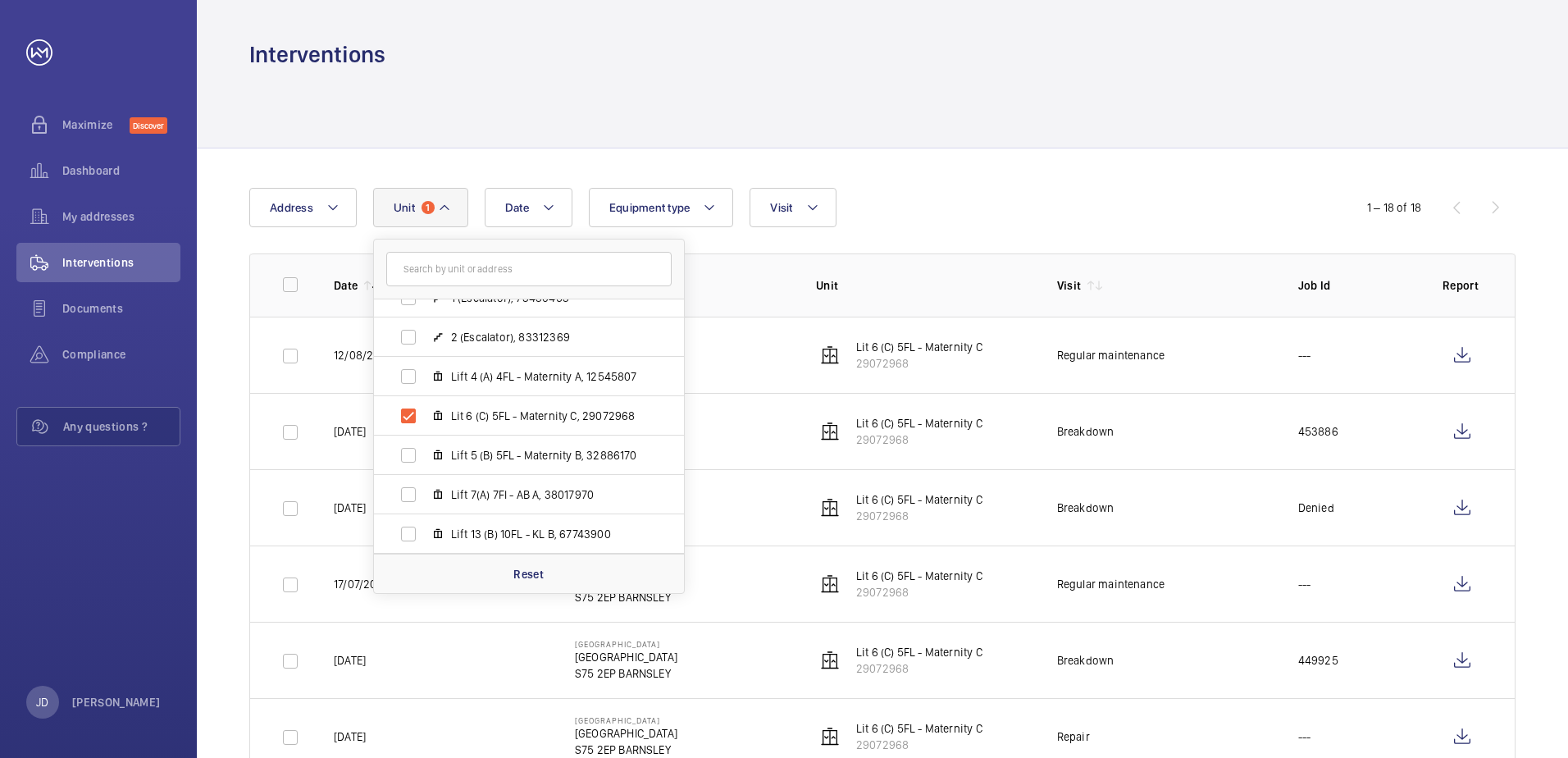
click at [986, 211] on div "Date Address Unit 1 Barnsley Hospital - Barnsley Hospital, S75 2EP BARNSLEY Lif…" at bounding box center [784, 208] width 1070 height 39
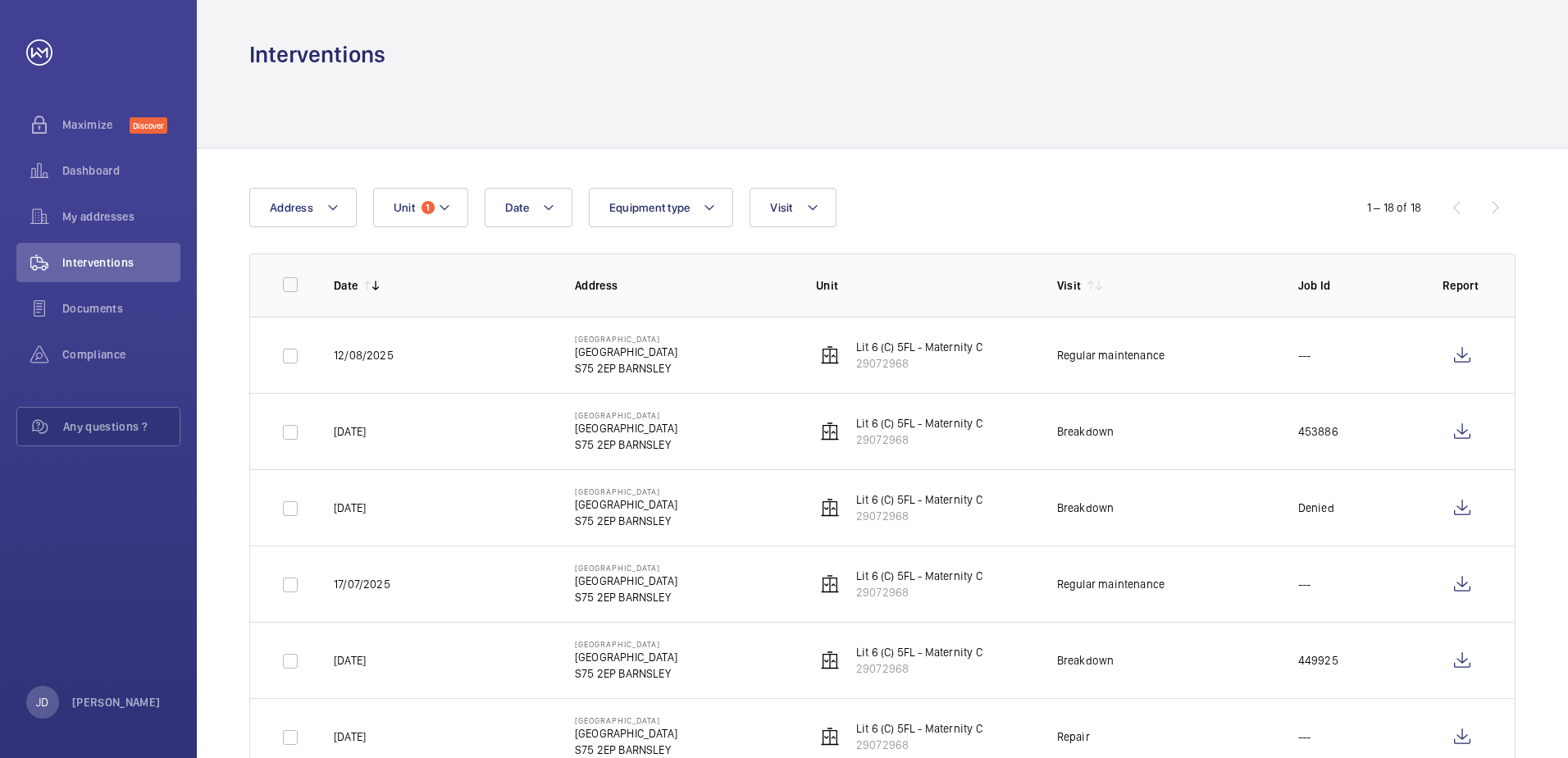
scroll to position [82, 0]
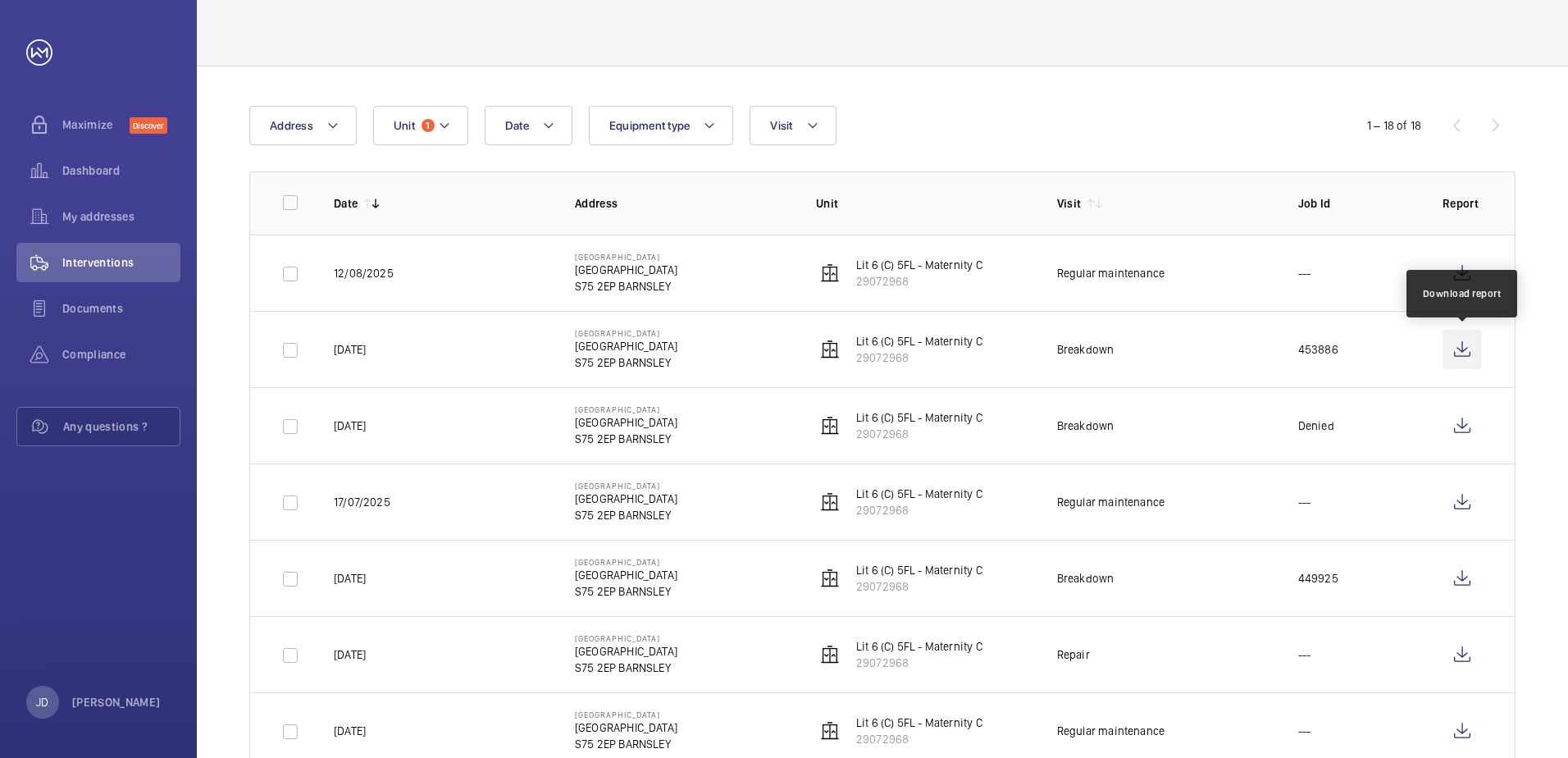
click at [1465, 347] on wm-front-icon-button at bounding box center [1462, 349] width 39 height 39
click at [1457, 426] on wm-front-icon-button at bounding box center [1462, 426] width 39 height 39
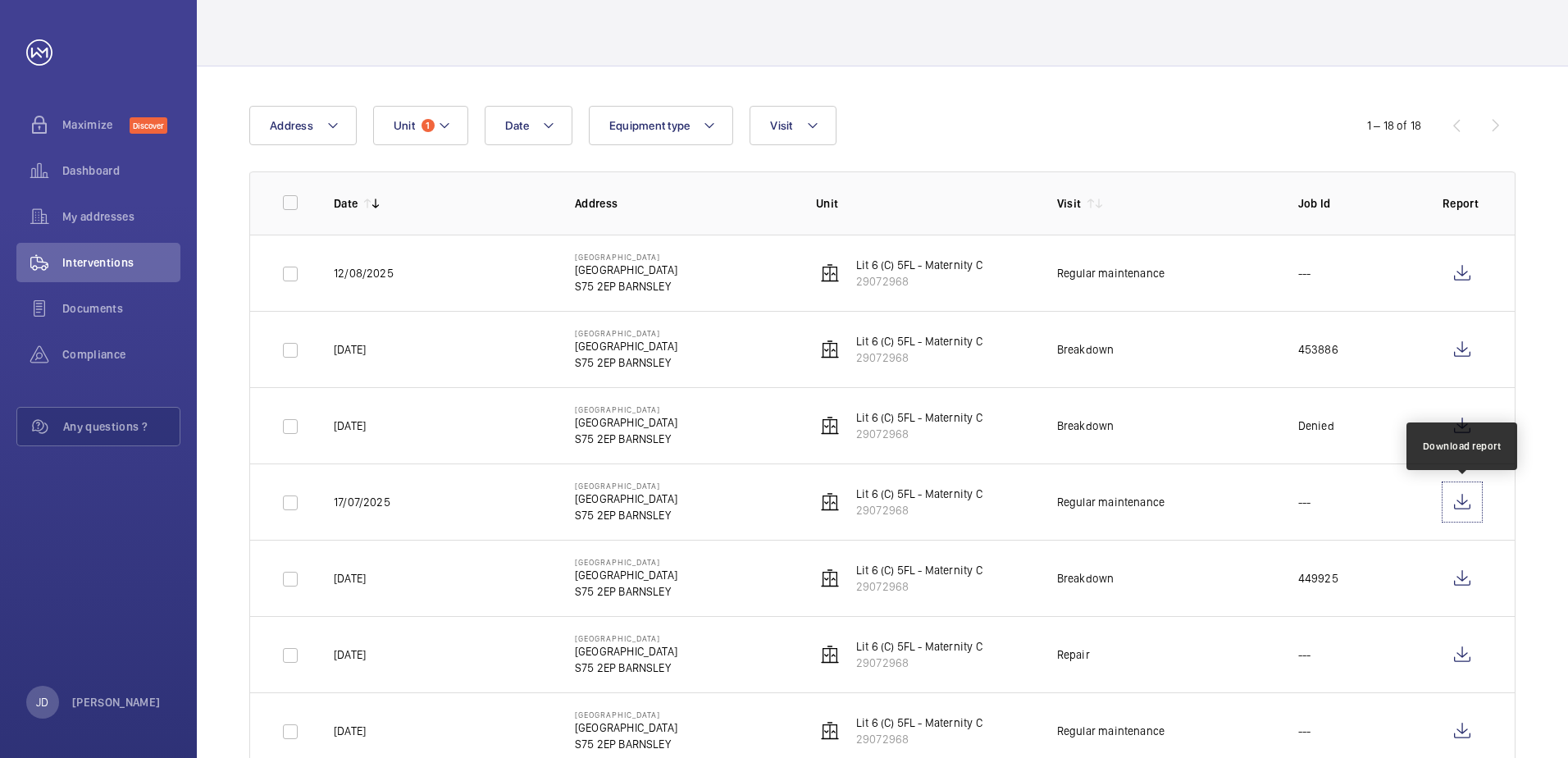
click at [1450, 502] on wm-front-icon-button at bounding box center [1462, 502] width 39 height 39
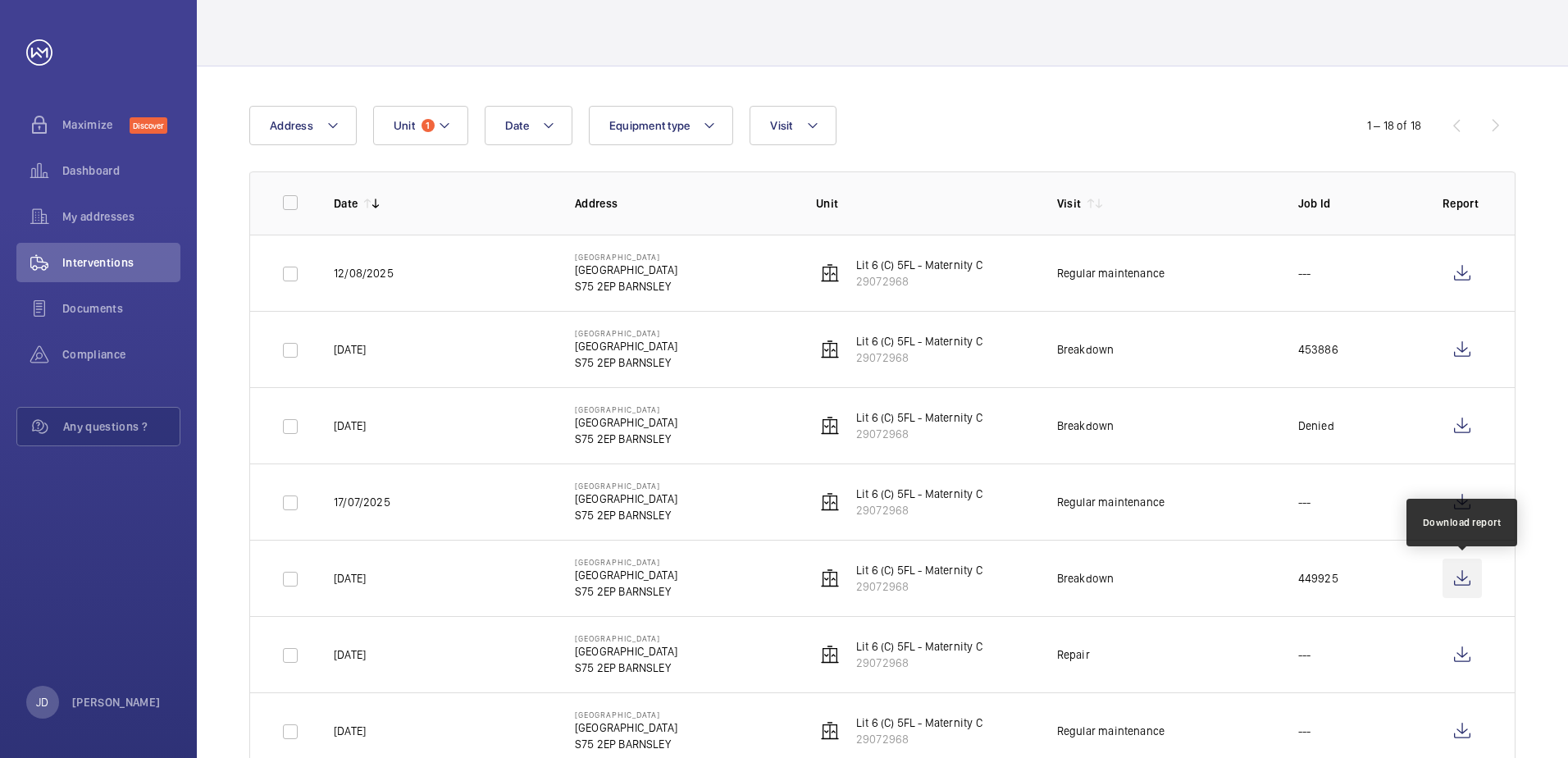
click at [1466, 577] on wm-front-icon-button at bounding box center [1462, 578] width 39 height 39
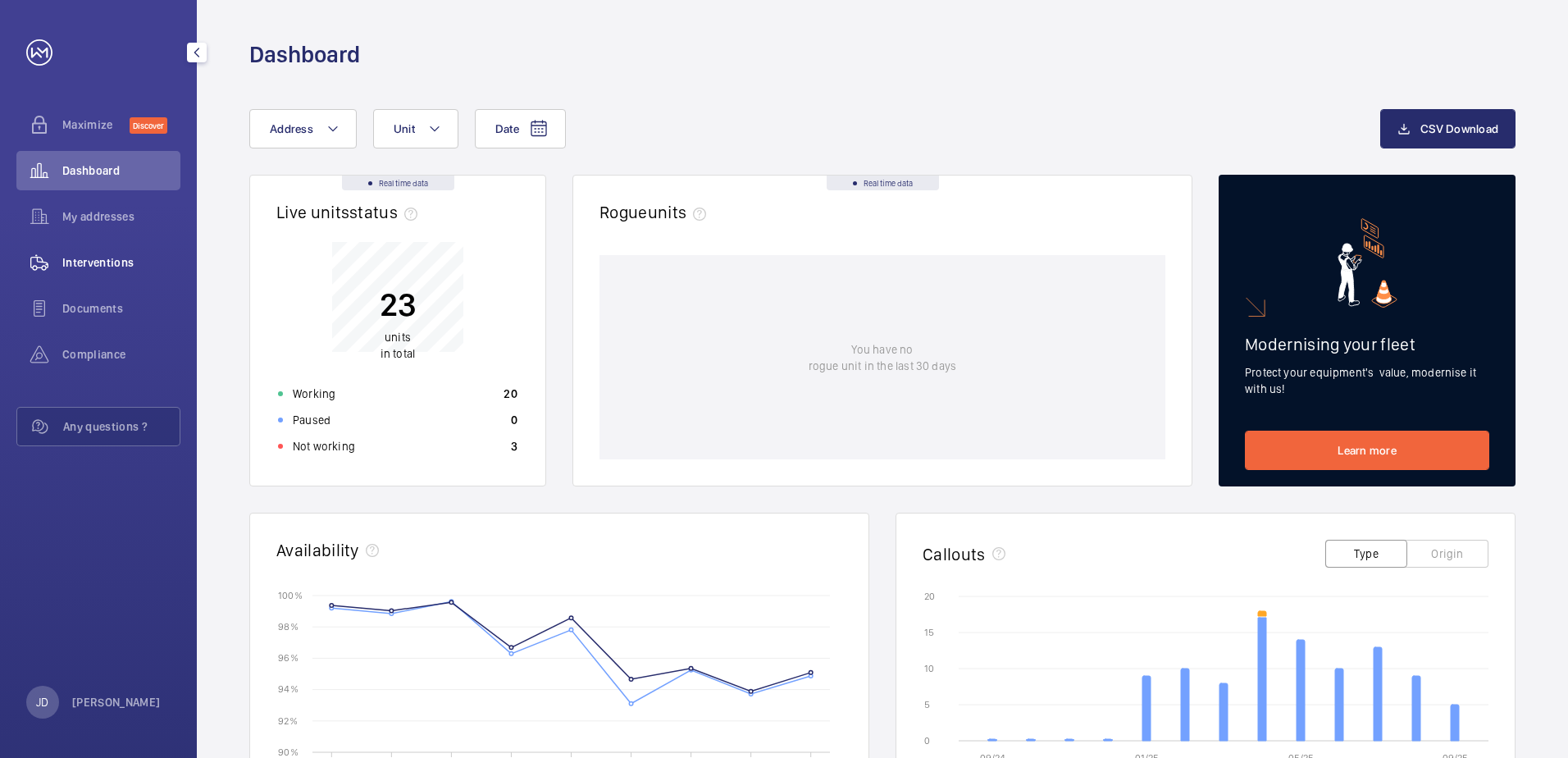
click at [80, 269] on span "Interventions" at bounding box center [121, 262] width 118 height 16
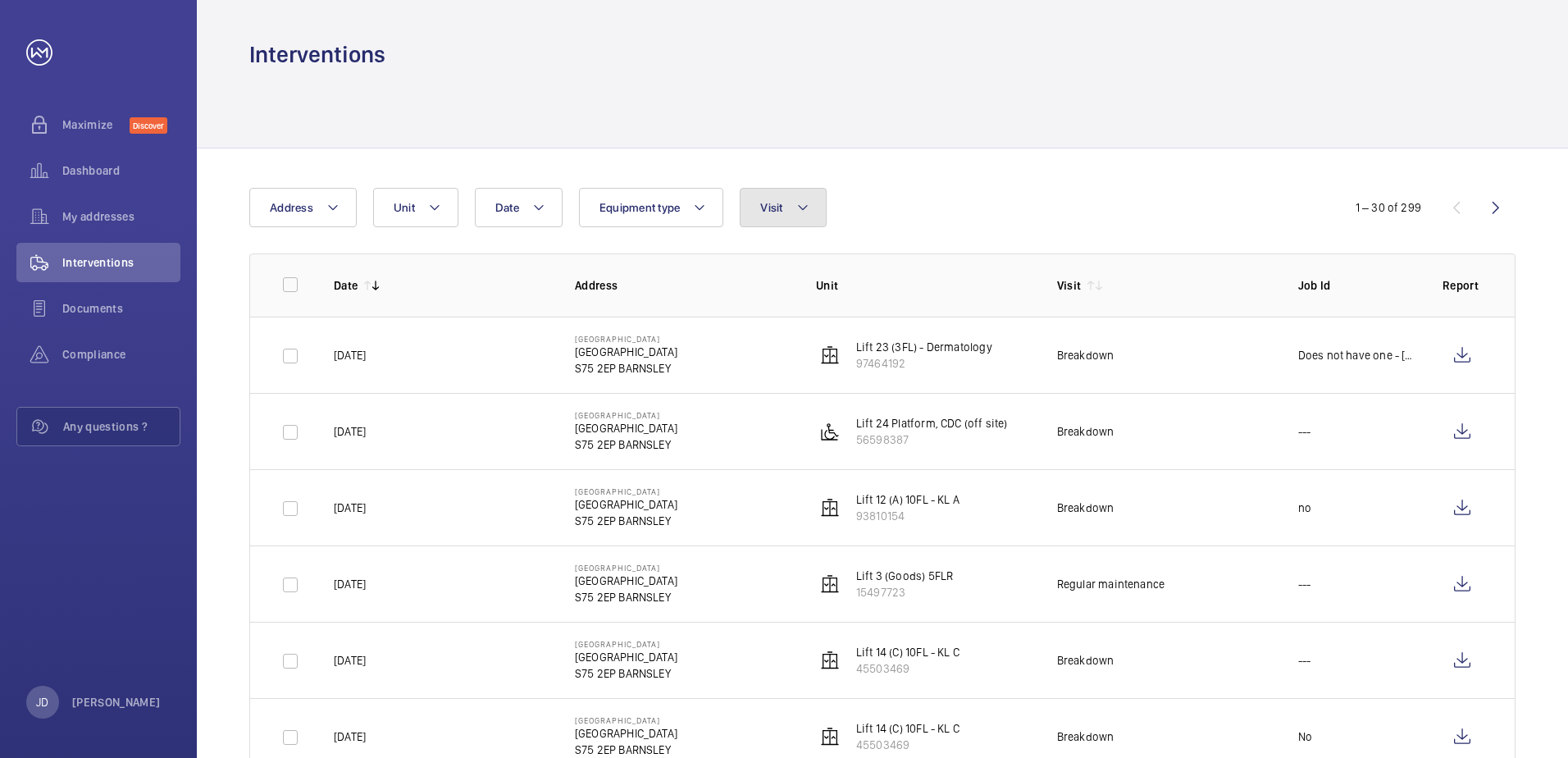
click at [785, 210] on button "Visit" at bounding box center [783, 208] width 86 height 39
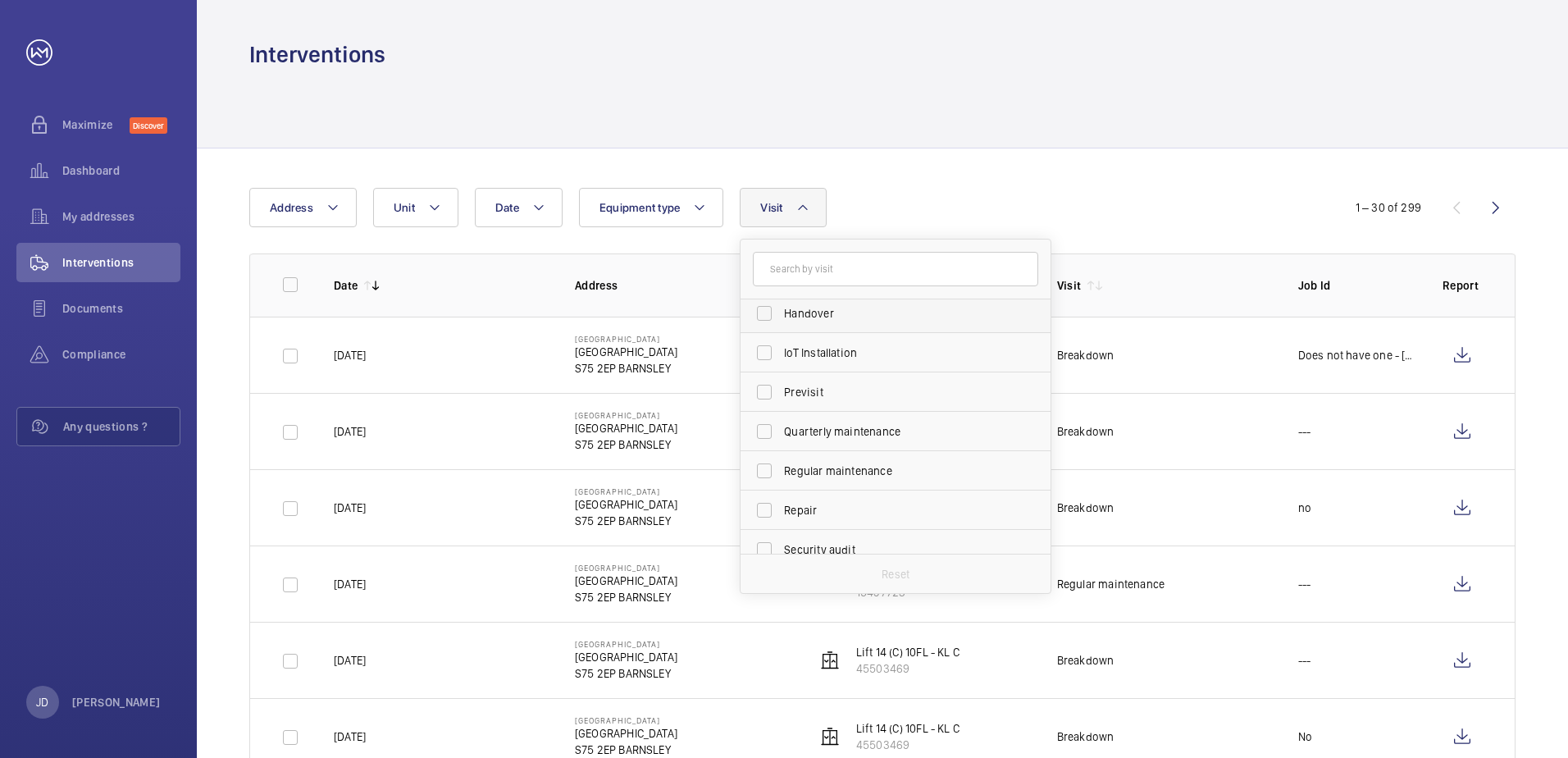
scroll to position [164, 0]
click at [758, 470] on label "Regular maintenance" at bounding box center [883, 470] width 285 height 39
click at [758, 470] on input "Regular maintenance" at bounding box center [764, 470] width 33 height 33
checkbox input "true"
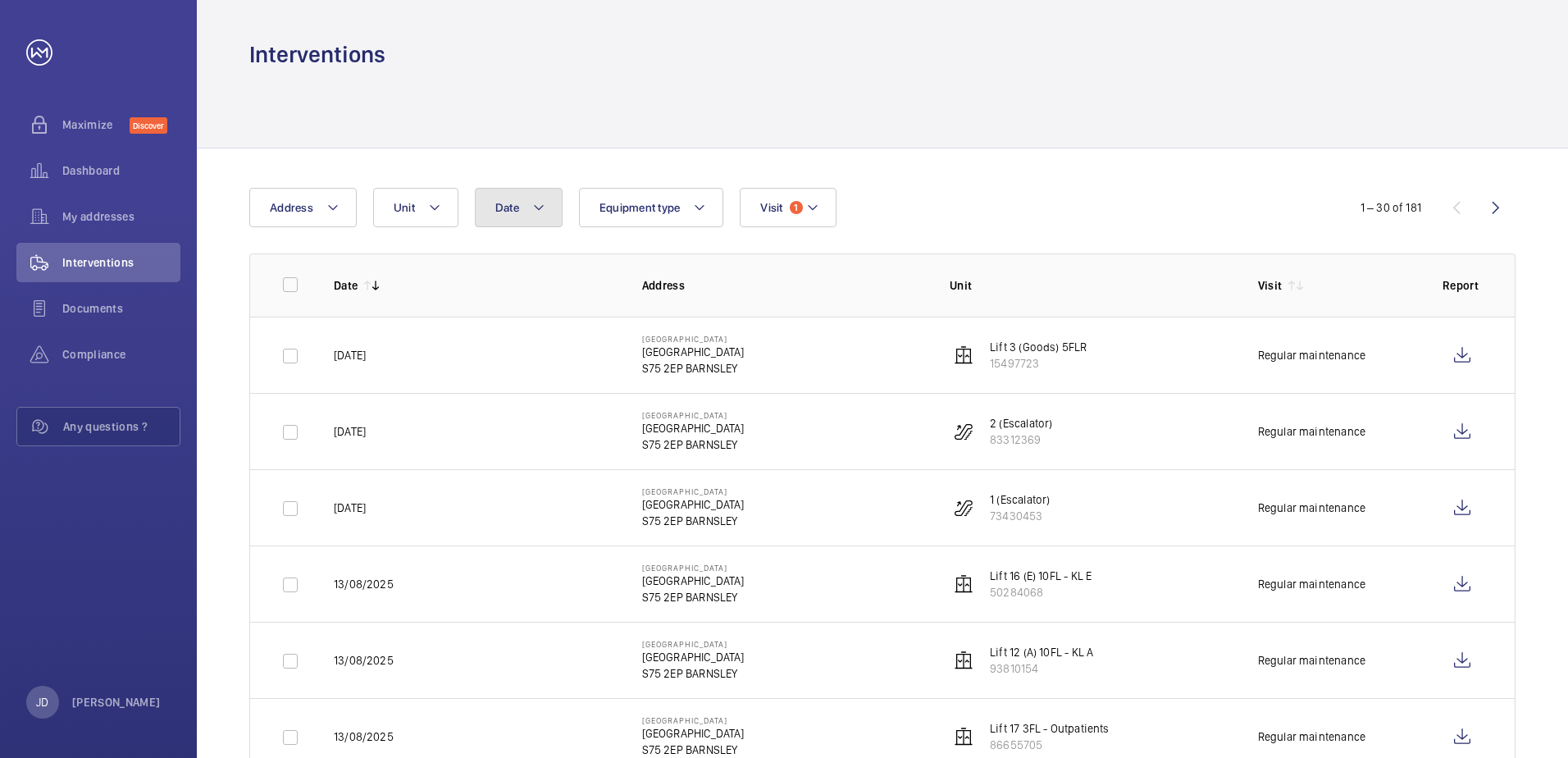
click at [534, 211] on mat-icon at bounding box center [538, 207] width 13 height 20
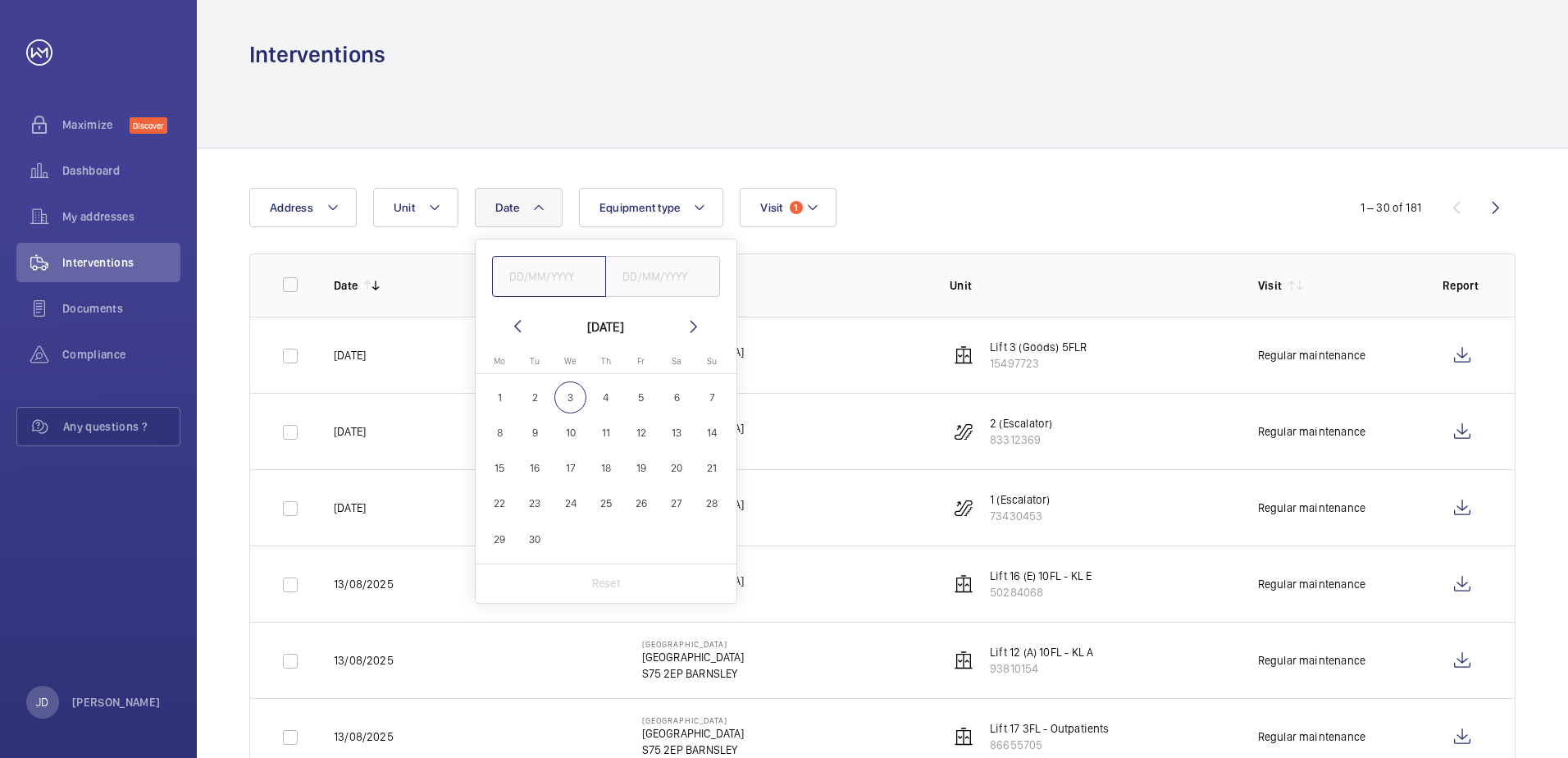
click at [542, 277] on input "text" at bounding box center [549, 276] width 115 height 41
click at [516, 330] on mat-icon at bounding box center [517, 326] width 20 height 20
click at [630, 406] on span "1" at bounding box center [641, 398] width 32 height 32
type input "[DATE]"
click at [721, 546] on span "31" at bounding box center [713, 539] width 32 height 32
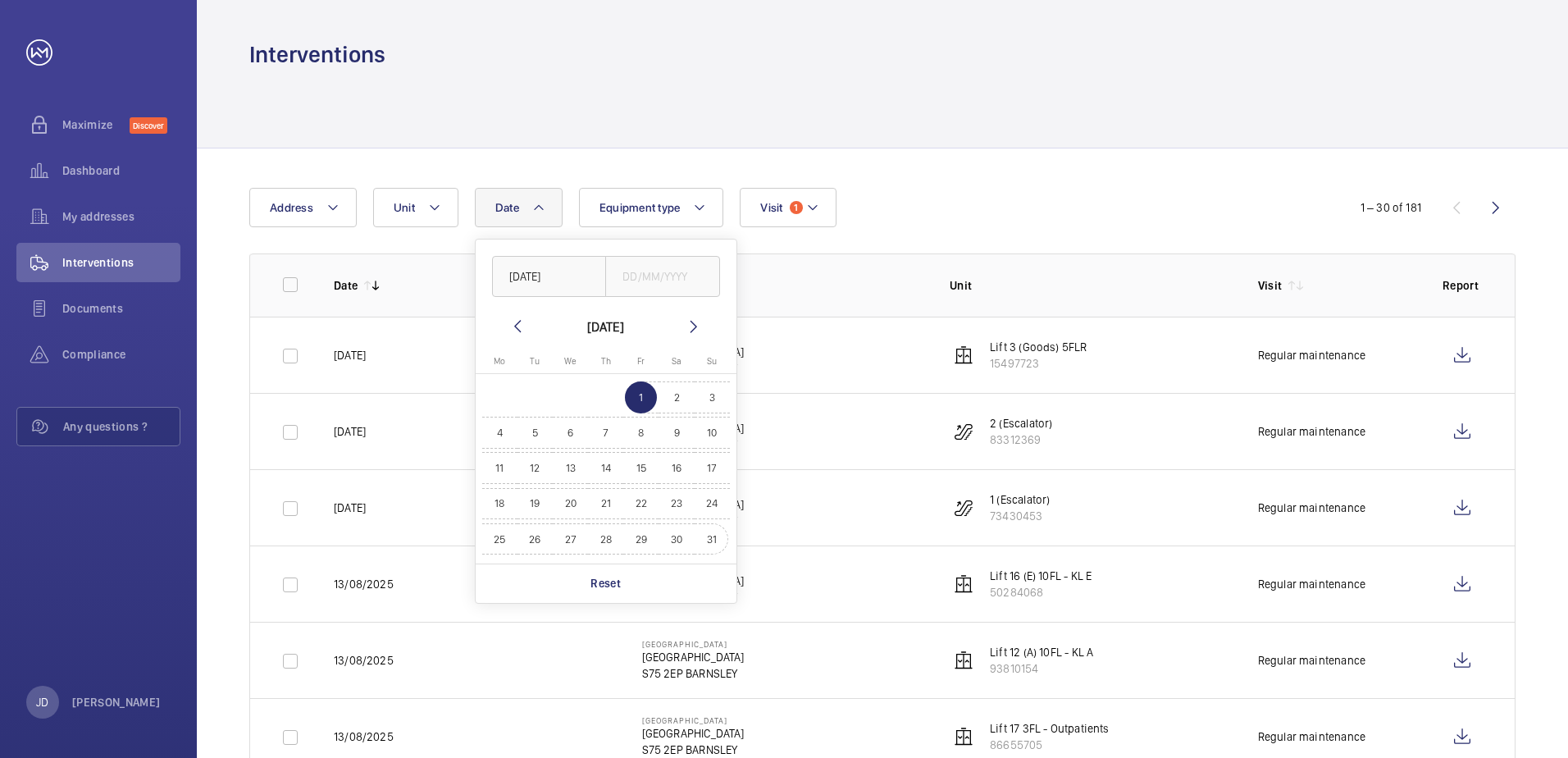
type input "[DATE]"
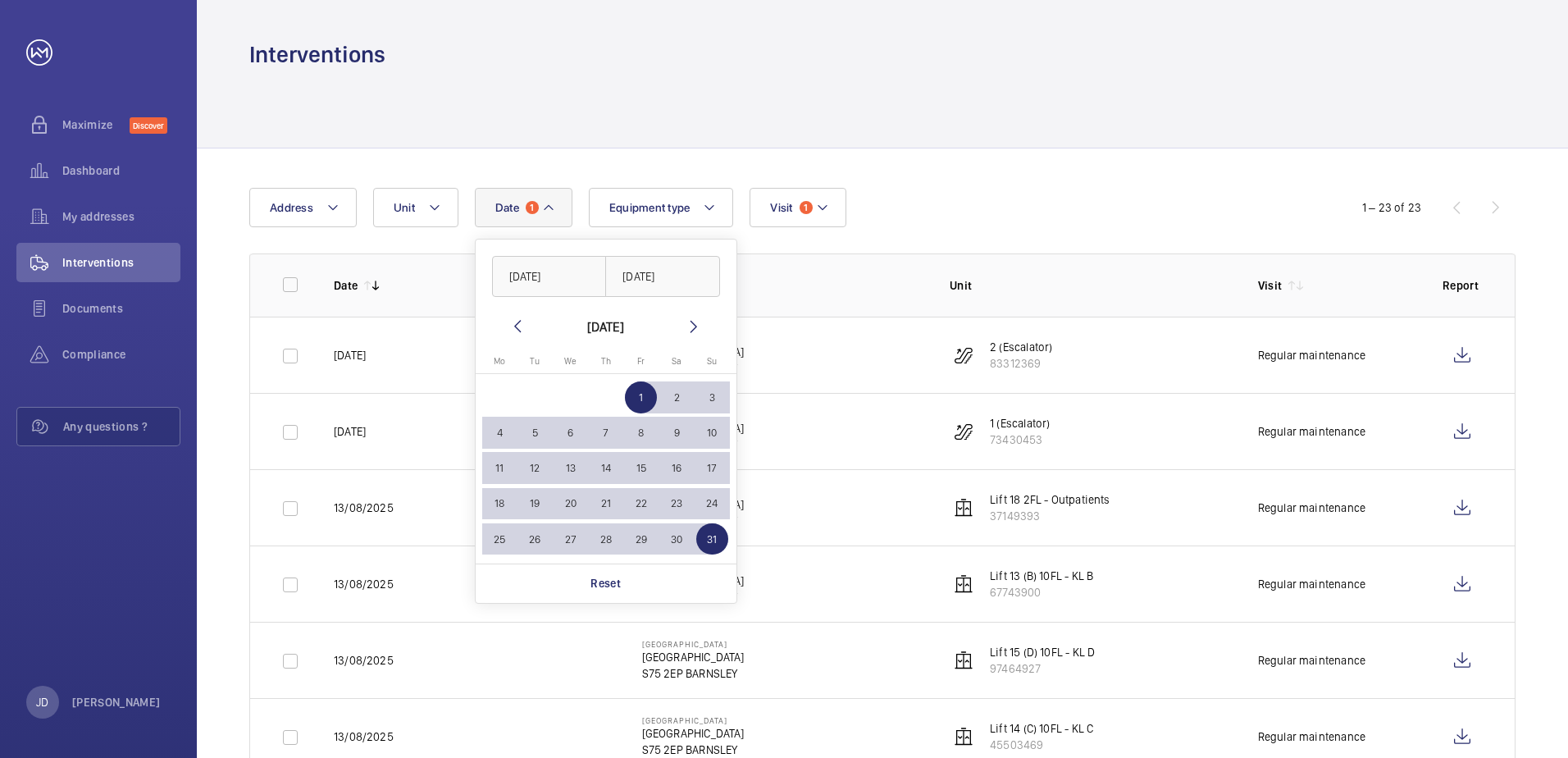
click at [1007, 195] on div "Date 1 [DATE] [DATE] [DATE] [DATE] Mo [DATE] Tu [DATE] We [DATE] Th [DATE] Fr […" at bounding box center [784, 208] width 1070 height 39
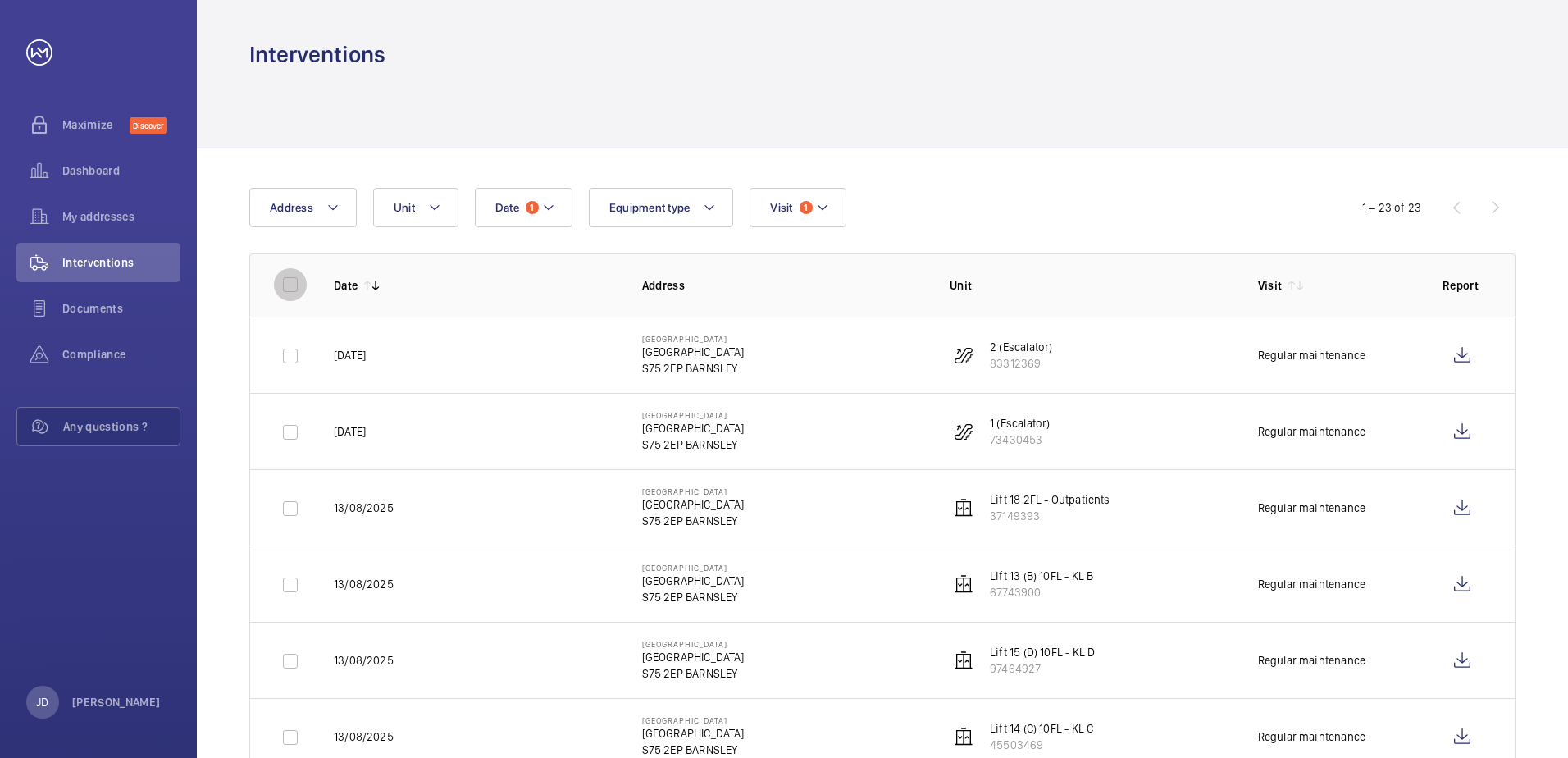
click at [289, 287] on input "checkbox" at bounding box center [290, 284] width 33 height 33
checkbox input "true"
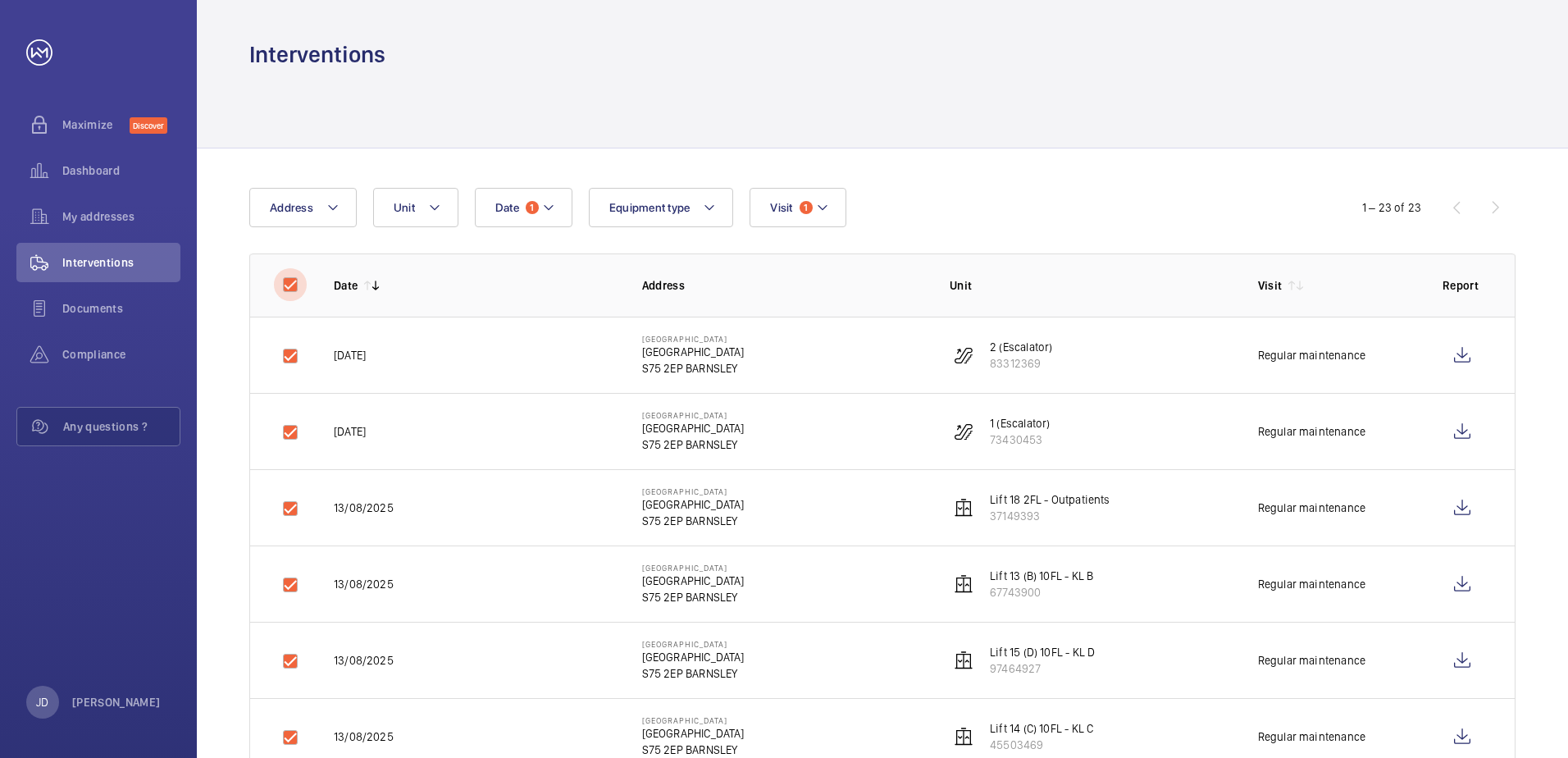
checkbox input "true"
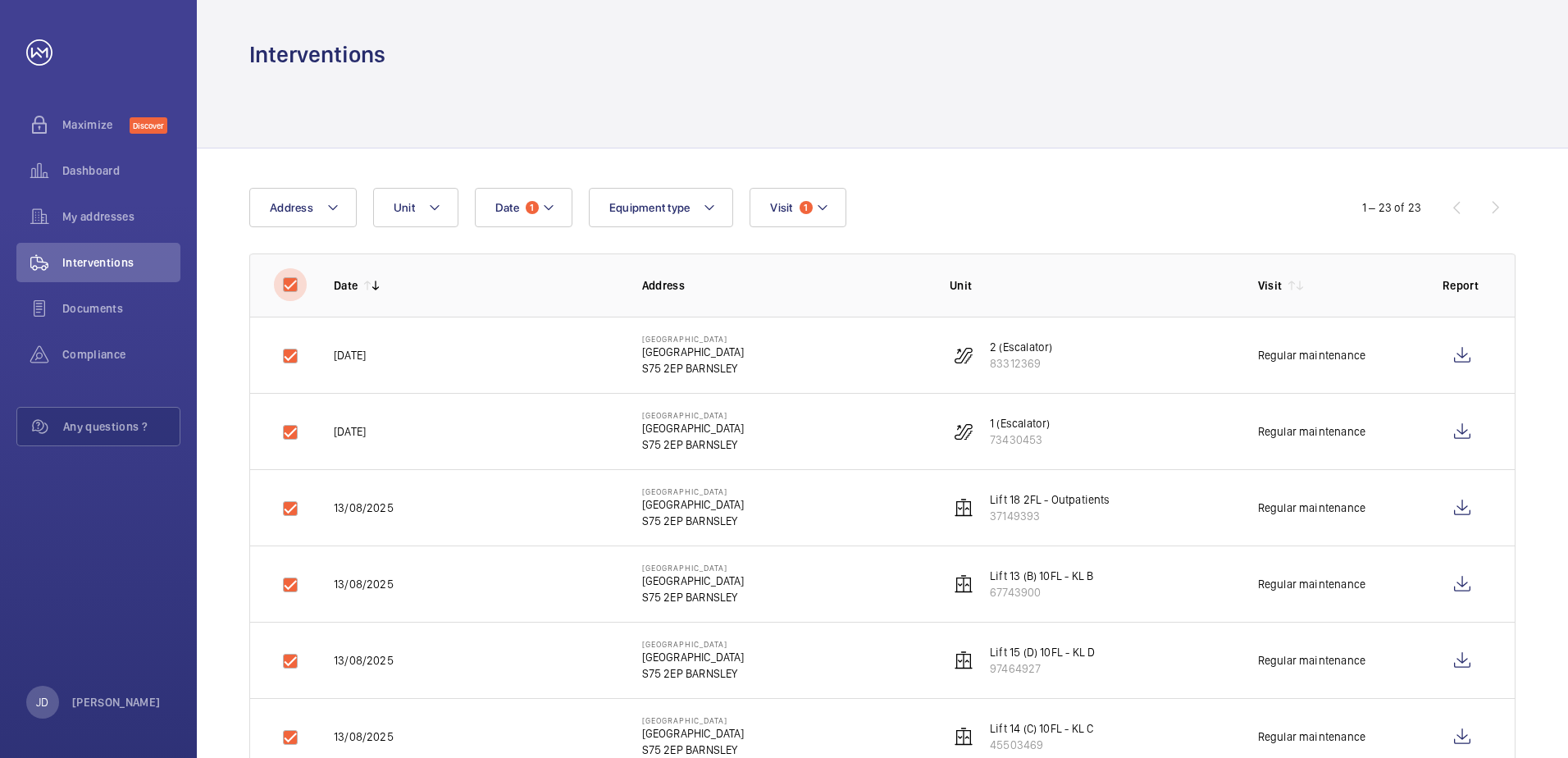
checkbox input "true"
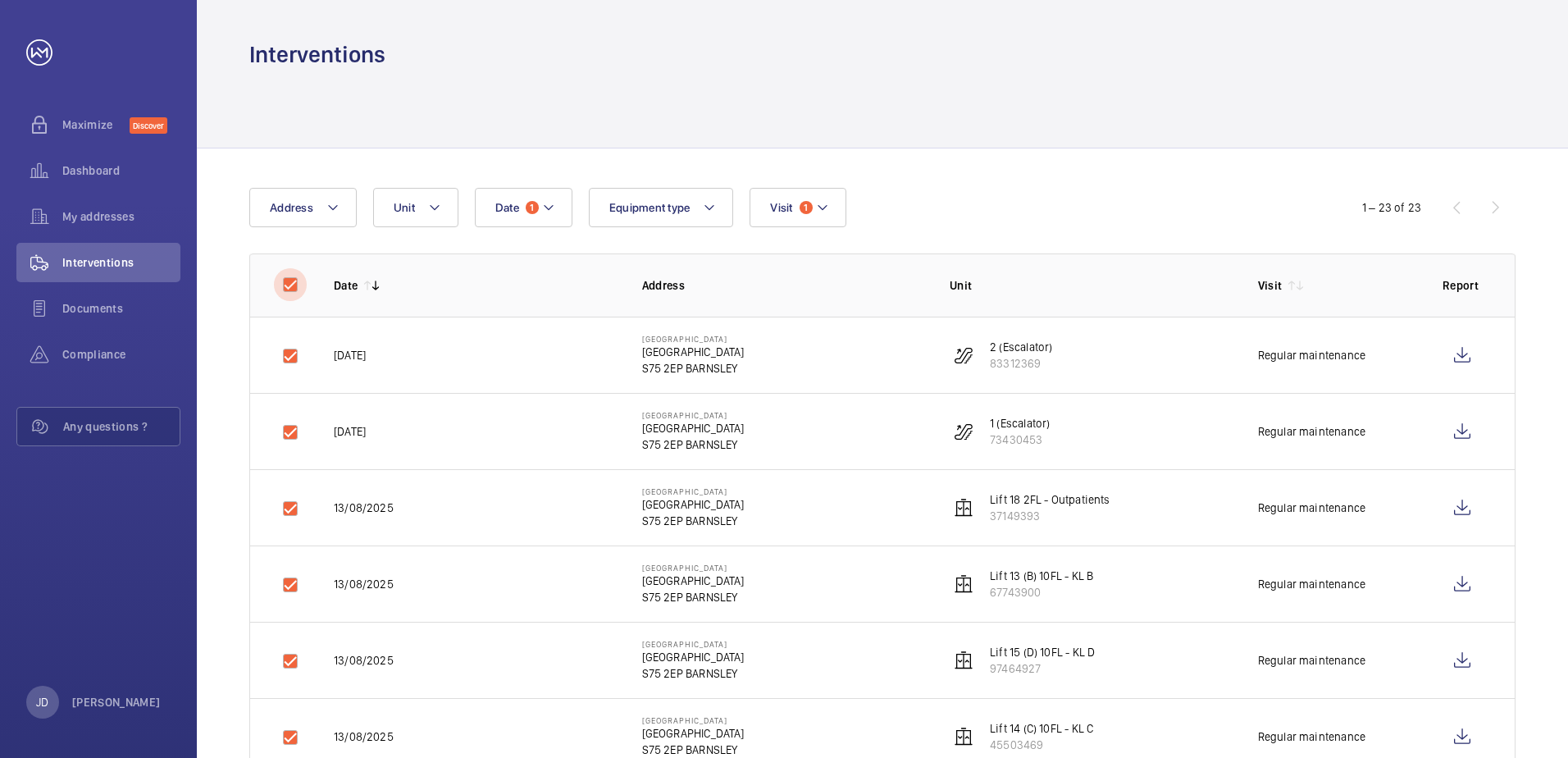
checkbox input "true"
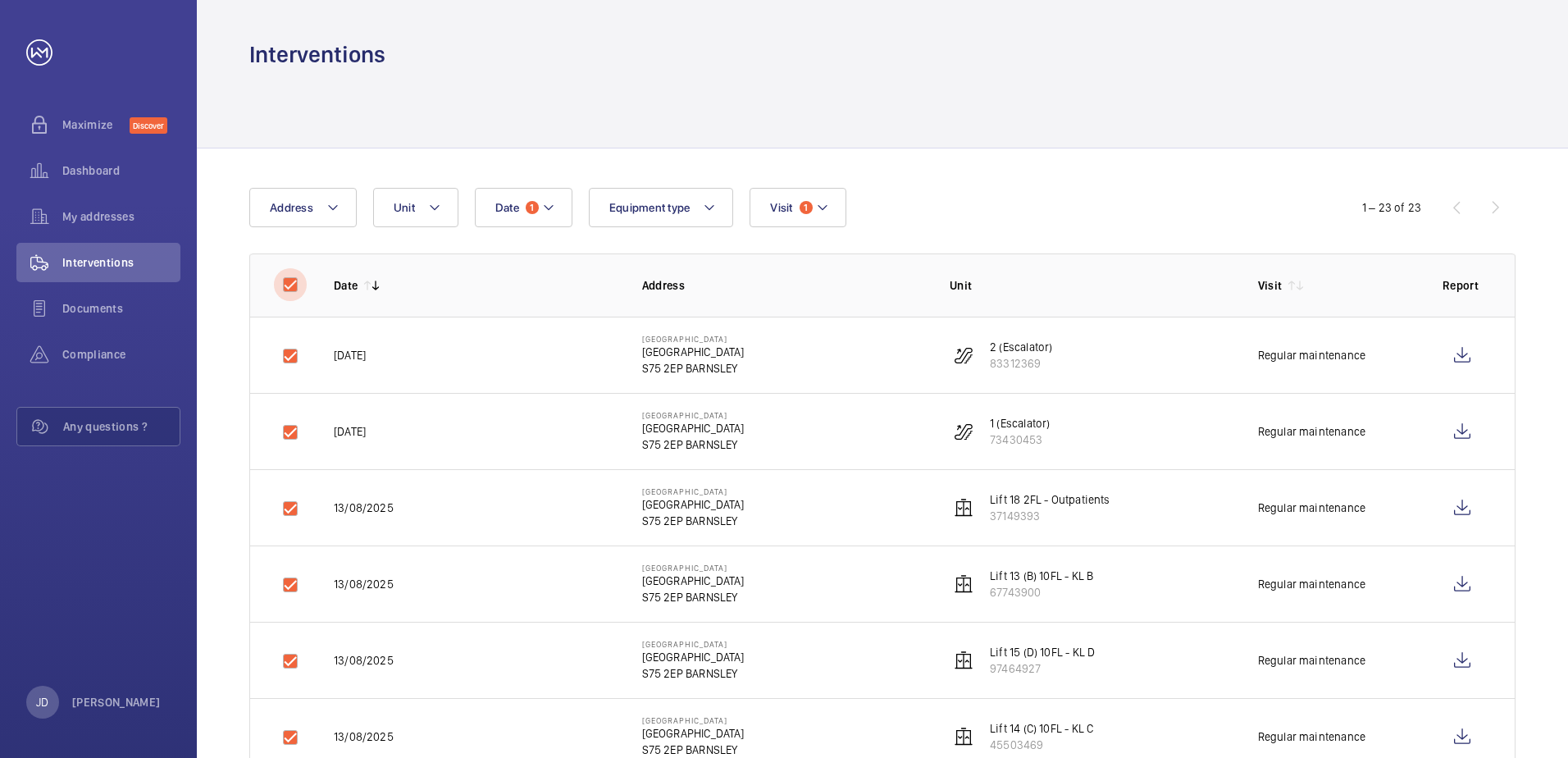
checkbox input "true"
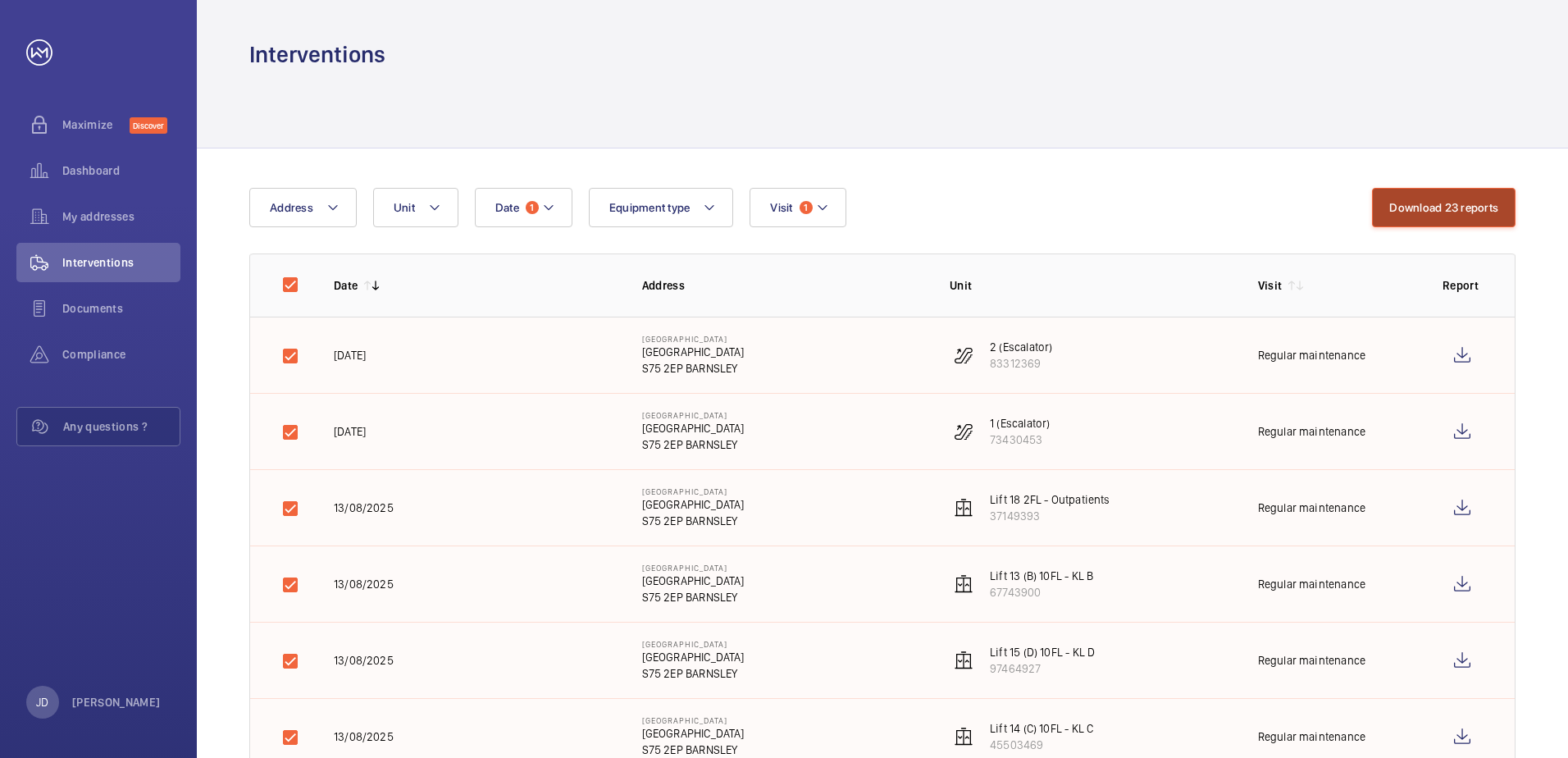
click at [1445, 204] on button "Download 23 reports" at bounding box center [1444, 208] width 144 height 39
